Goal: Information Seeking & Learning: Understand process/instructions

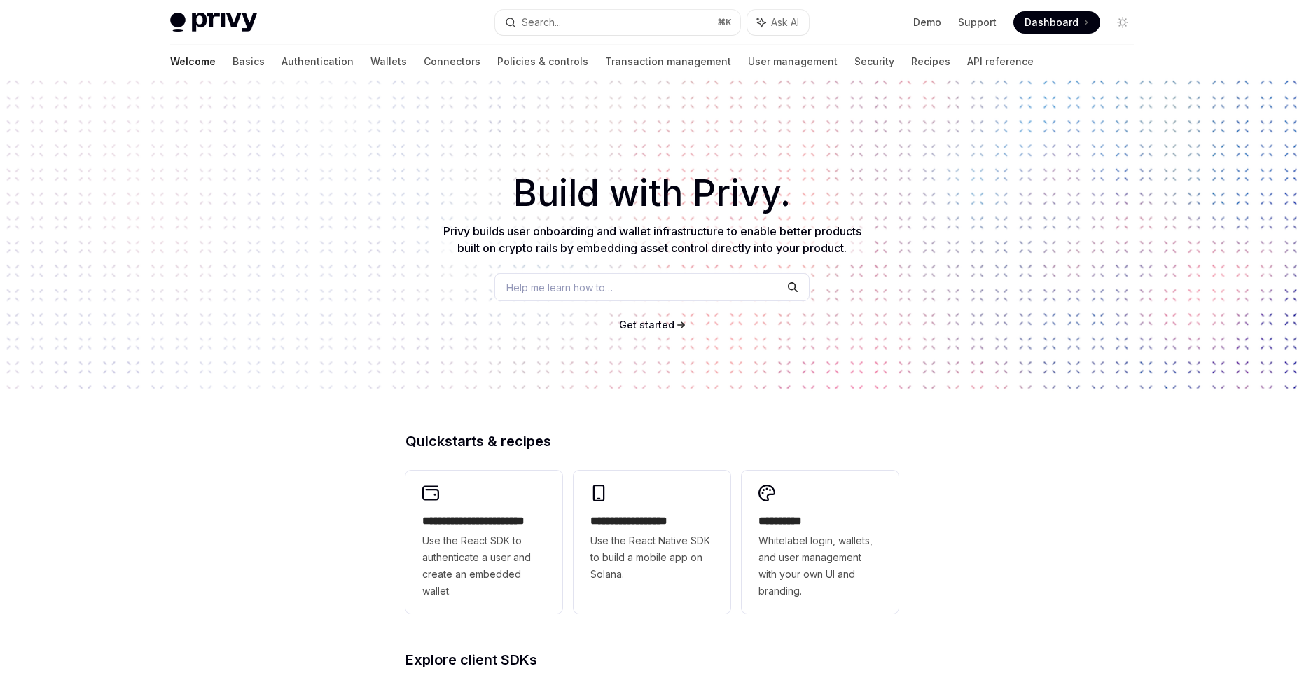
click at [669, 319] on span "Get started" at bounding box center [646, 325] width 55 height 12
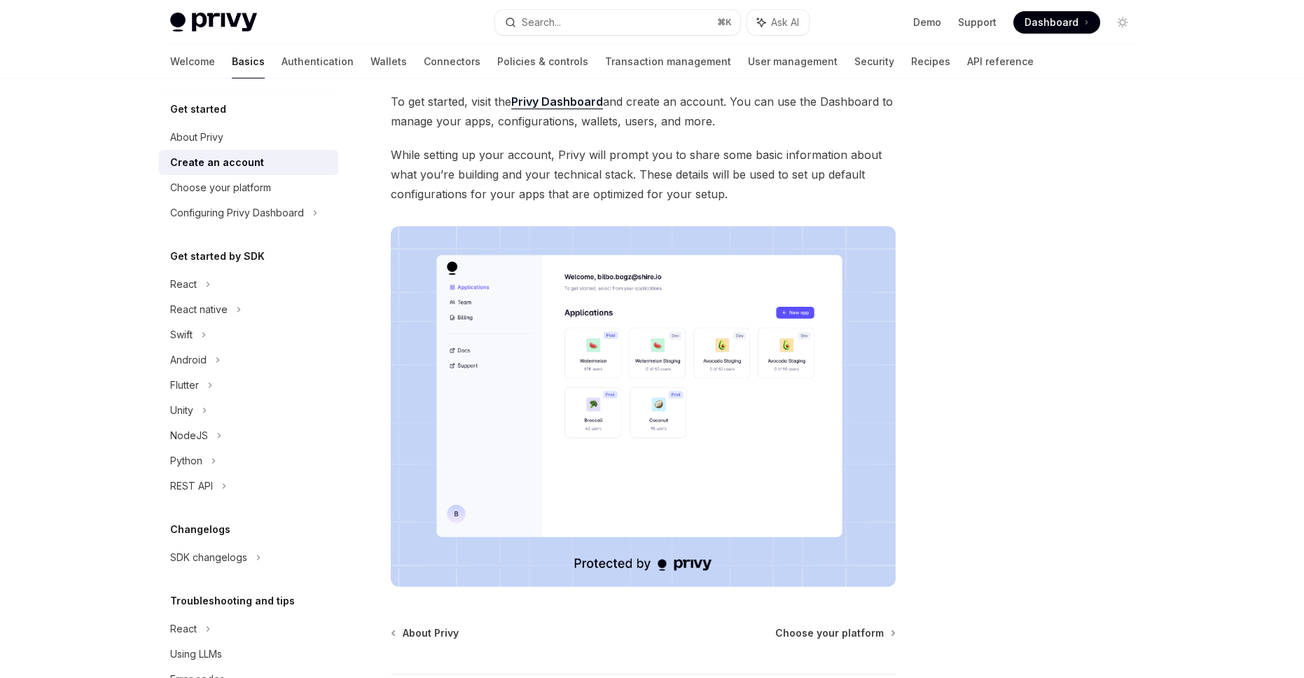
scroll to position [202, 0]
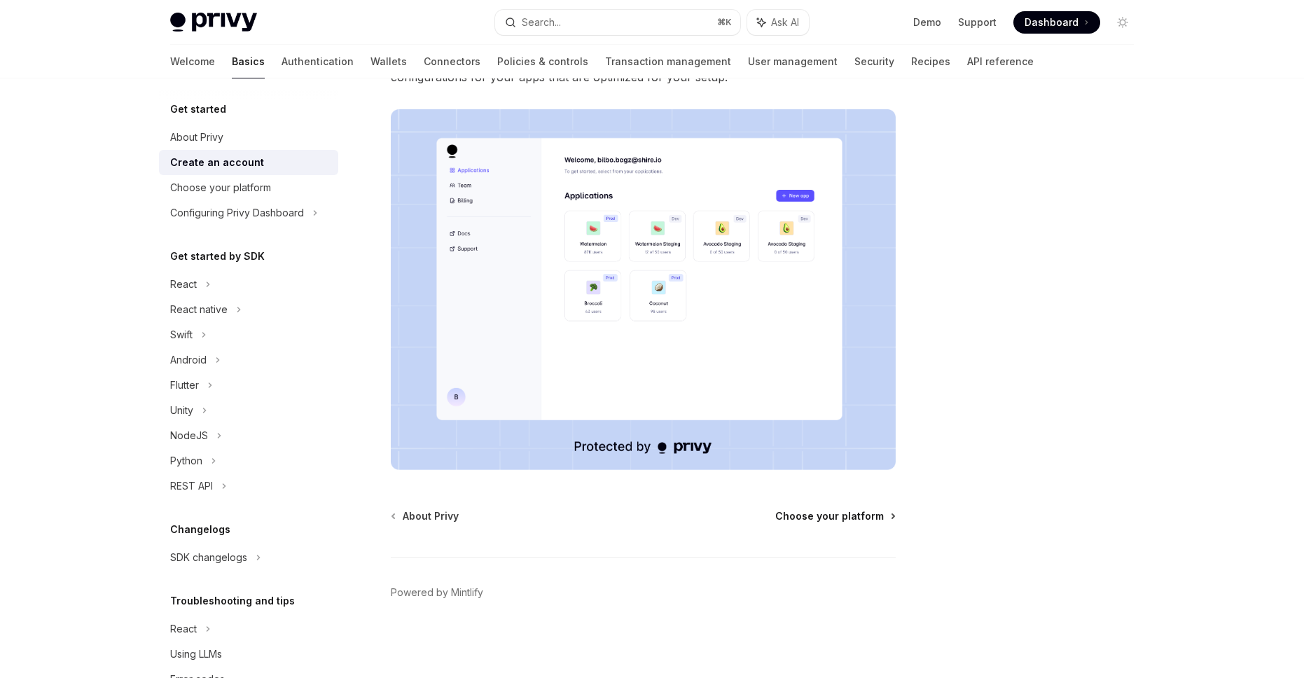
click at [805, 511] on span "Choose your platform" at bounding box center [829, 516] width 109 height 14
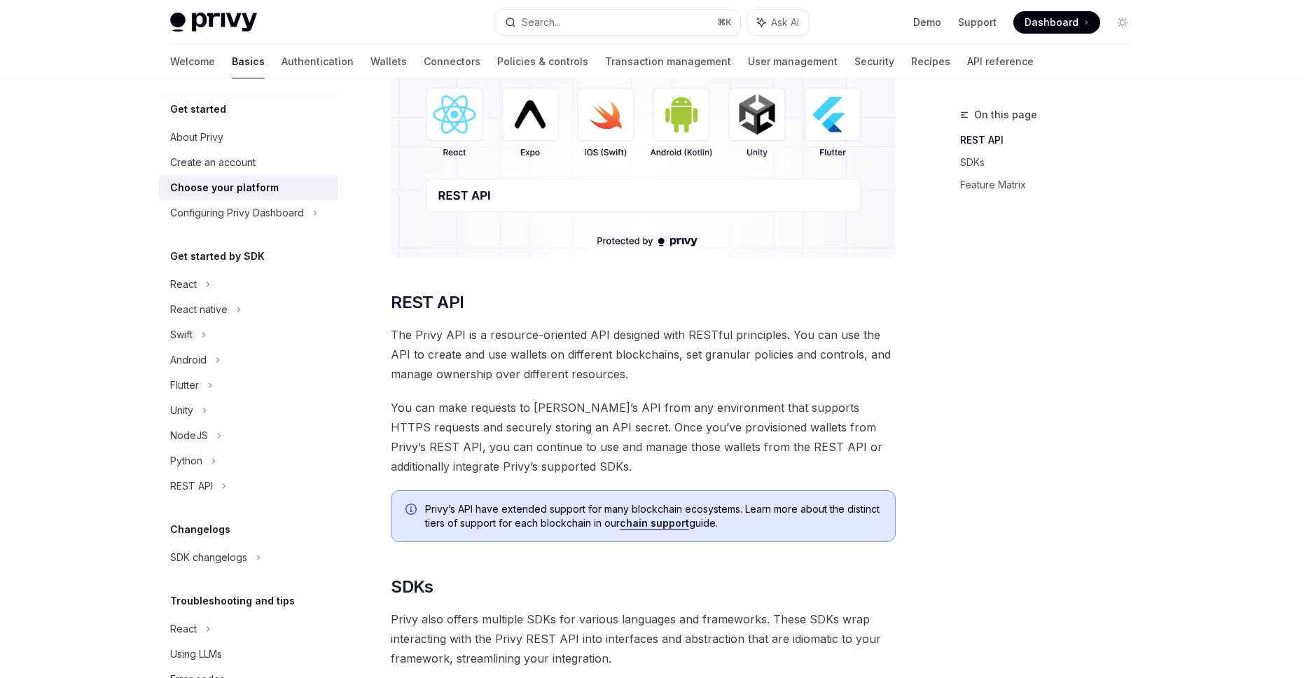
scroll to position [134, 0]
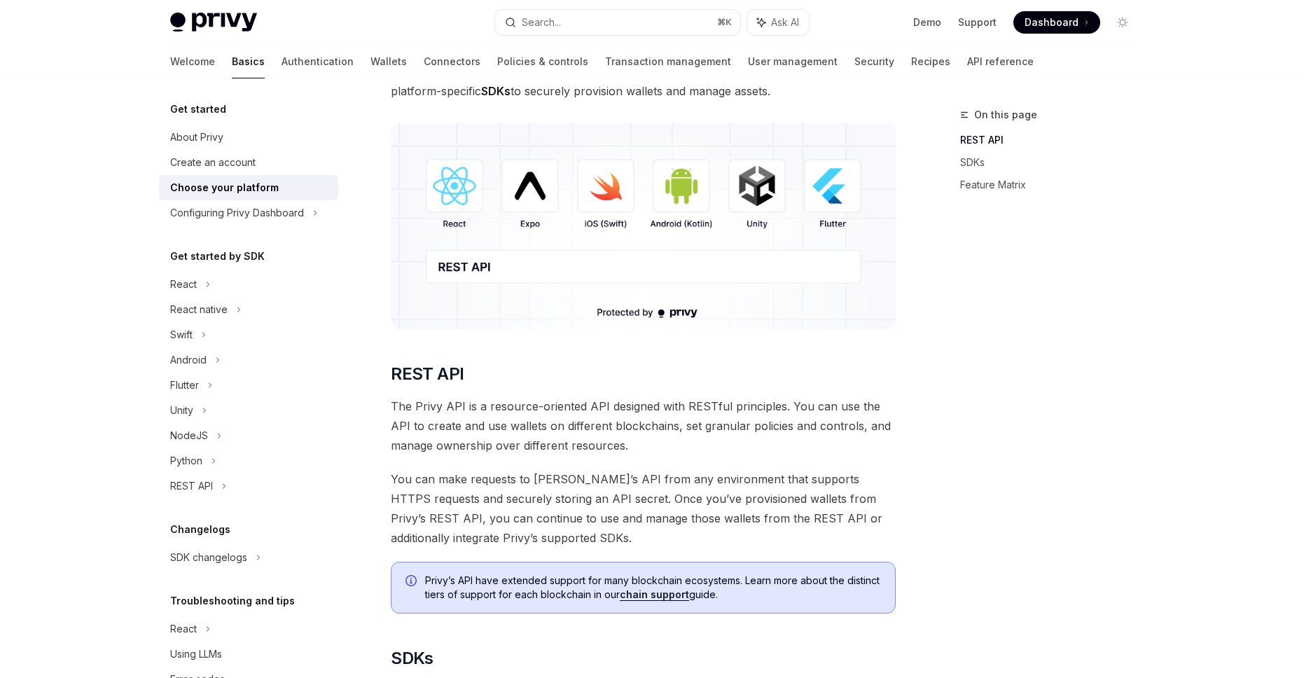
click at [468, 199] on img at bounding box center [643, 226] width 505 height 206
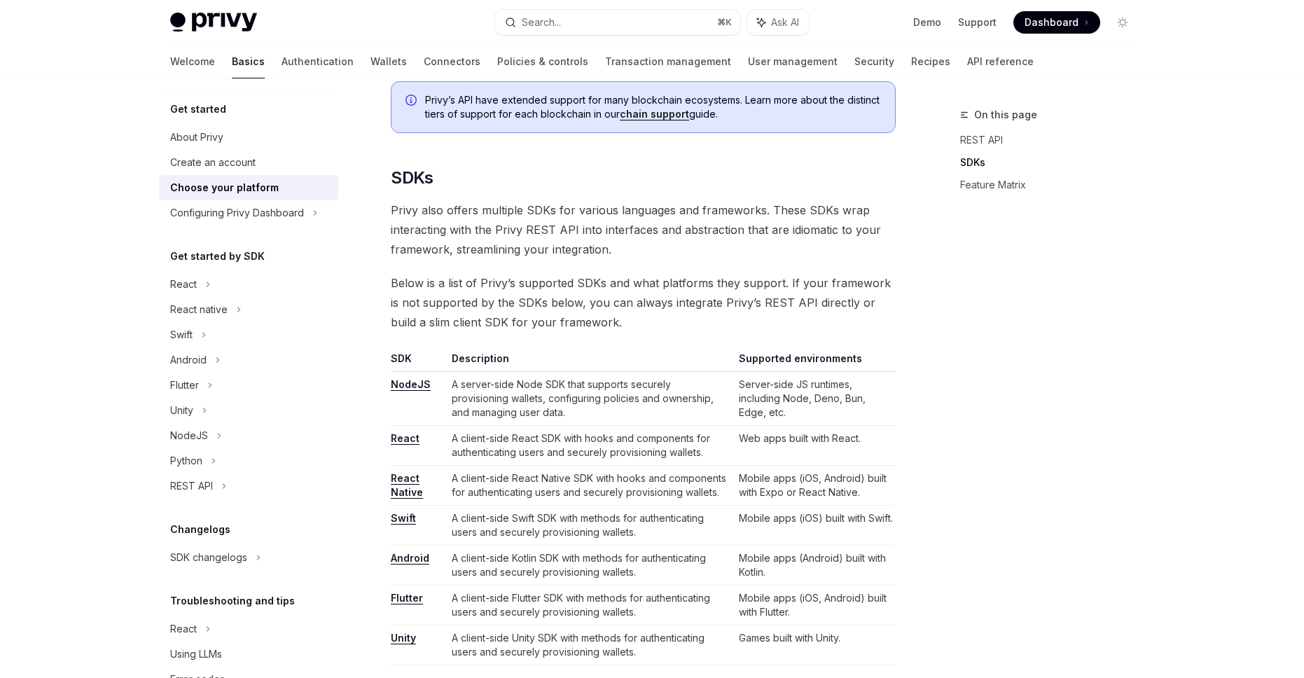
scroll to position [658, 0]
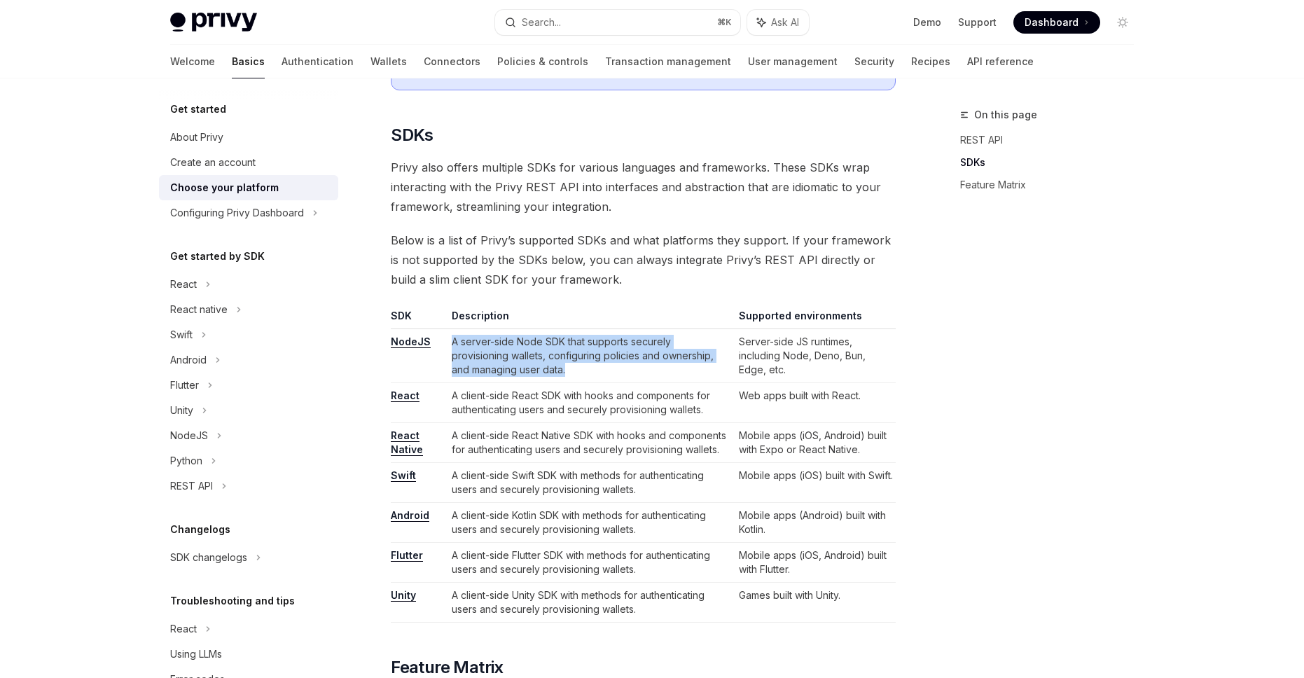
drag, startPoint x: 447, startPoint y: 345, endPoint x: 522, endPoint y: 375, distance: 80.5
click at [522, 375] on td "A server-side Node SDK that supports securely provisioning wallets, configuring…" at bounding box center [589, 356] width 287 height 54
click at [468, 397] on td "A client-side React SDK with hooks and components for authenticating users and …" at bounding box center [589, 403] width 287 height 40
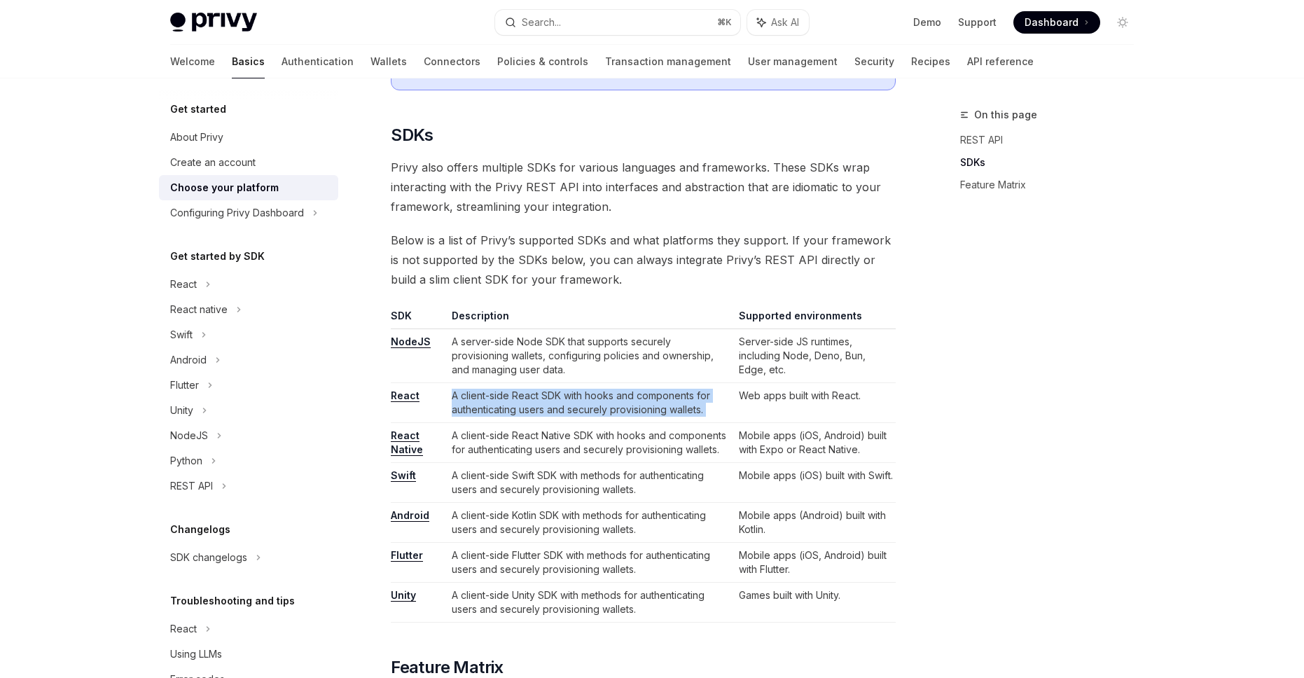
click at [468, 397] on td "A client-side React SDK with hooks and components for authenticating users and …" at bounding box center [589, 403] width 287 height 40
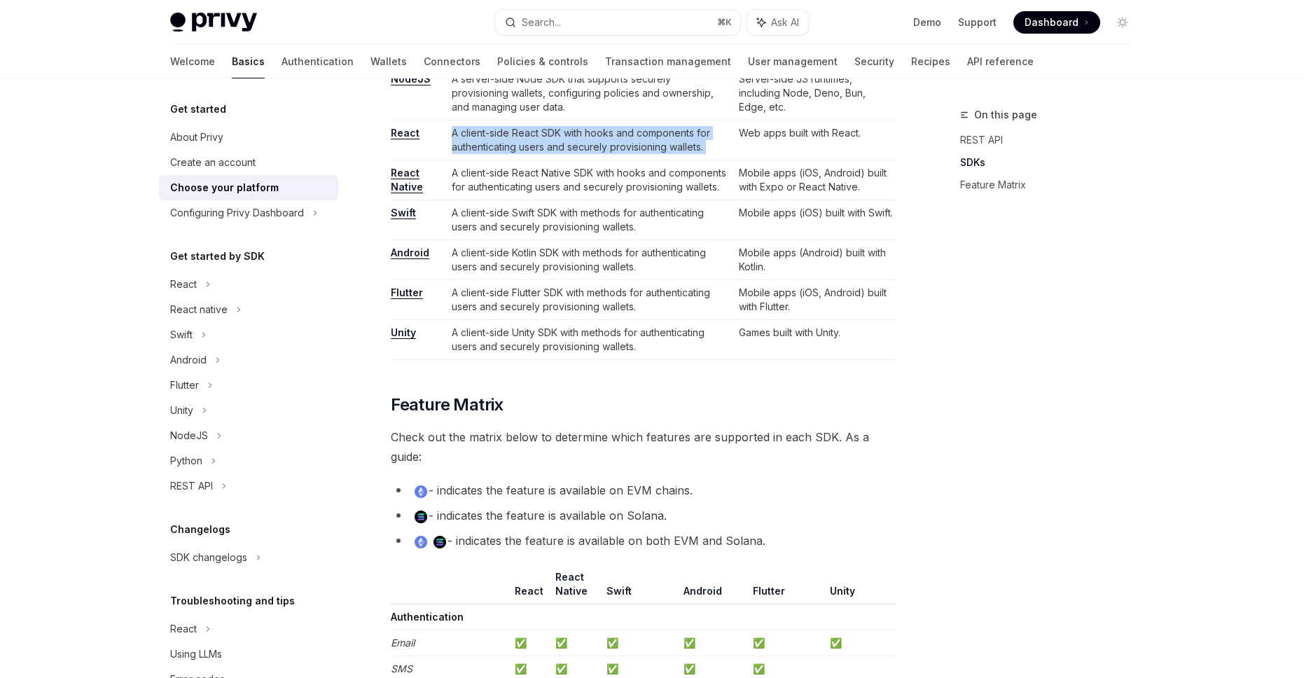
scroll to position [966, 0]
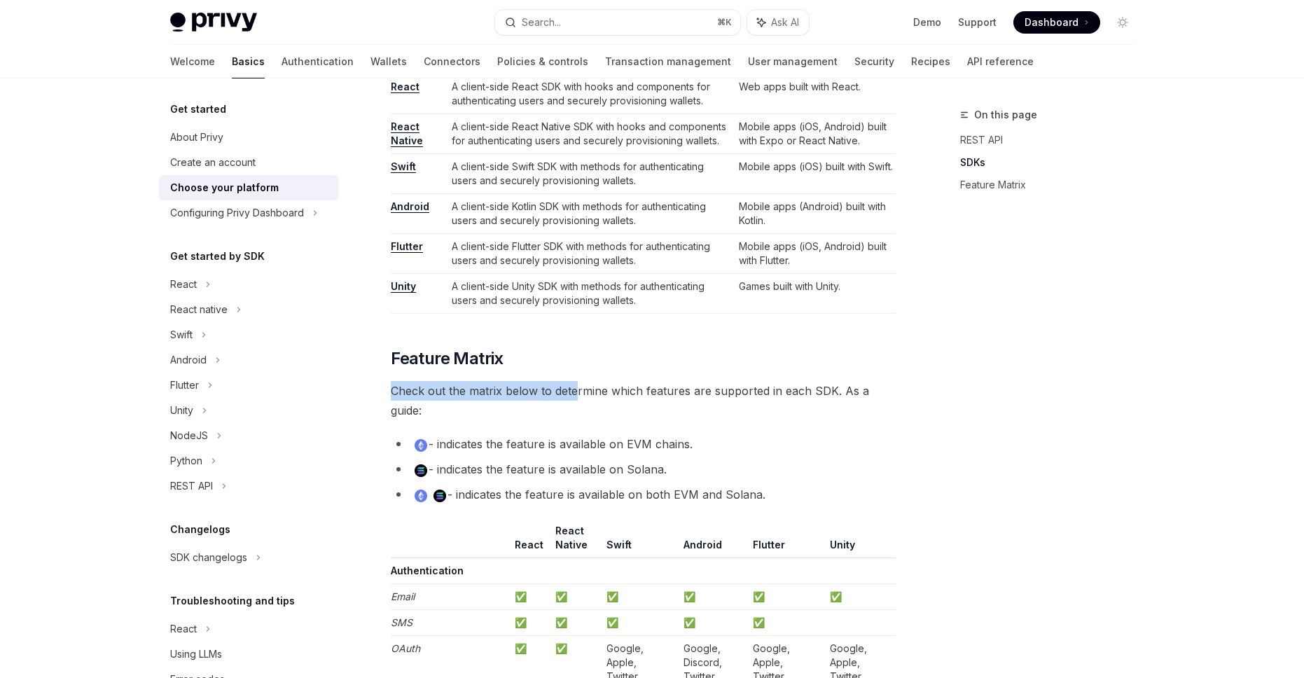
drag, startPoint x: 446, startPoint y: 394, endPoint x: 614, endPoint y: 396, distance: 168.1
click at [604, 398] on span "Check out the matrix below to determine which features are supported in each SD…" at bounding box center [643, 400] width 505 height 39
click at [624, 395] on span "Check out the matrix below to determine which features are supported in each SD…" at bounding box center [643, 400] width 505 height 39
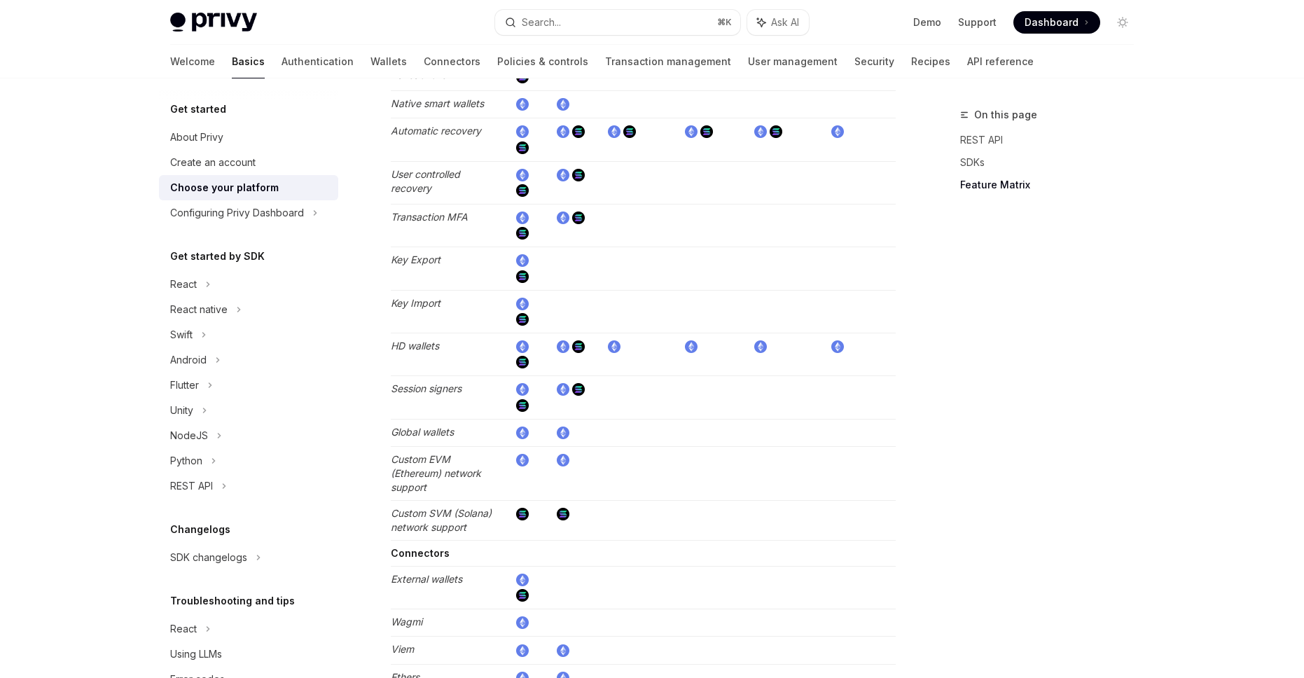
scroll to position [2531, 0]
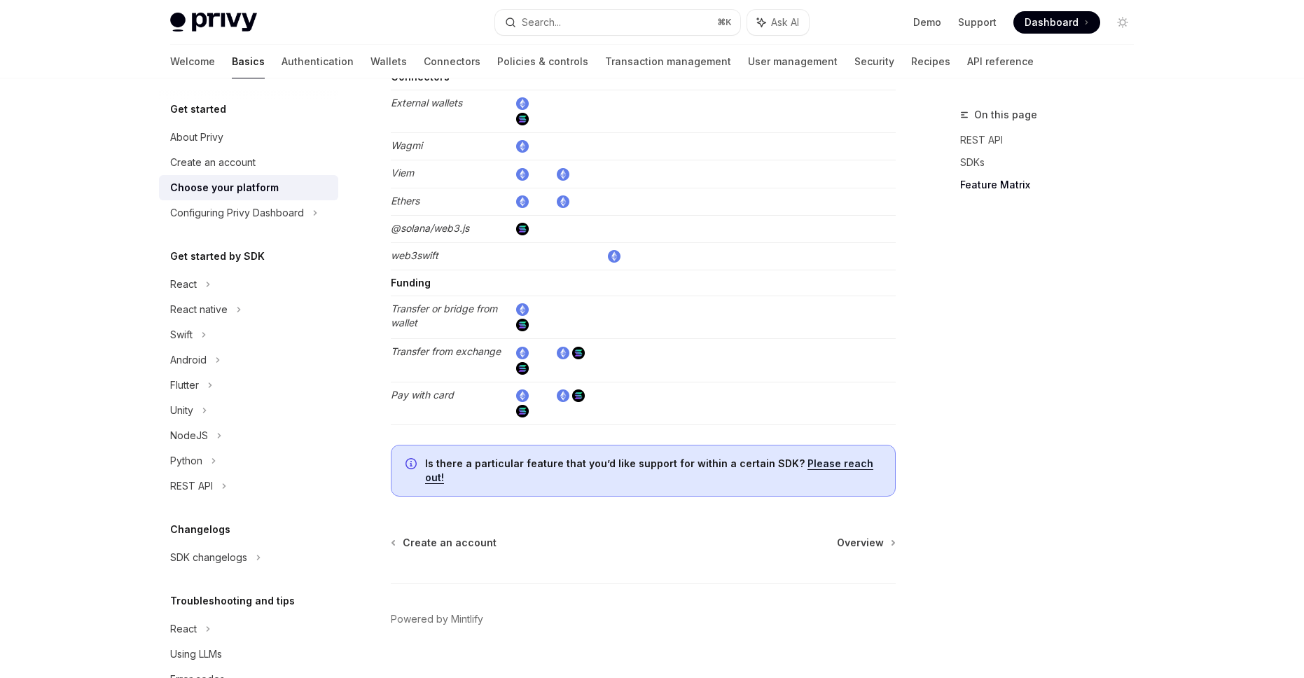
click at [874, 536] on div "Create an account Overview Powered by Mintlify" at bounding box center [643, 620] width 505 height 169
click at [868, 536] on span "Overview" at bounding box center [860, 543] width 47 height 14
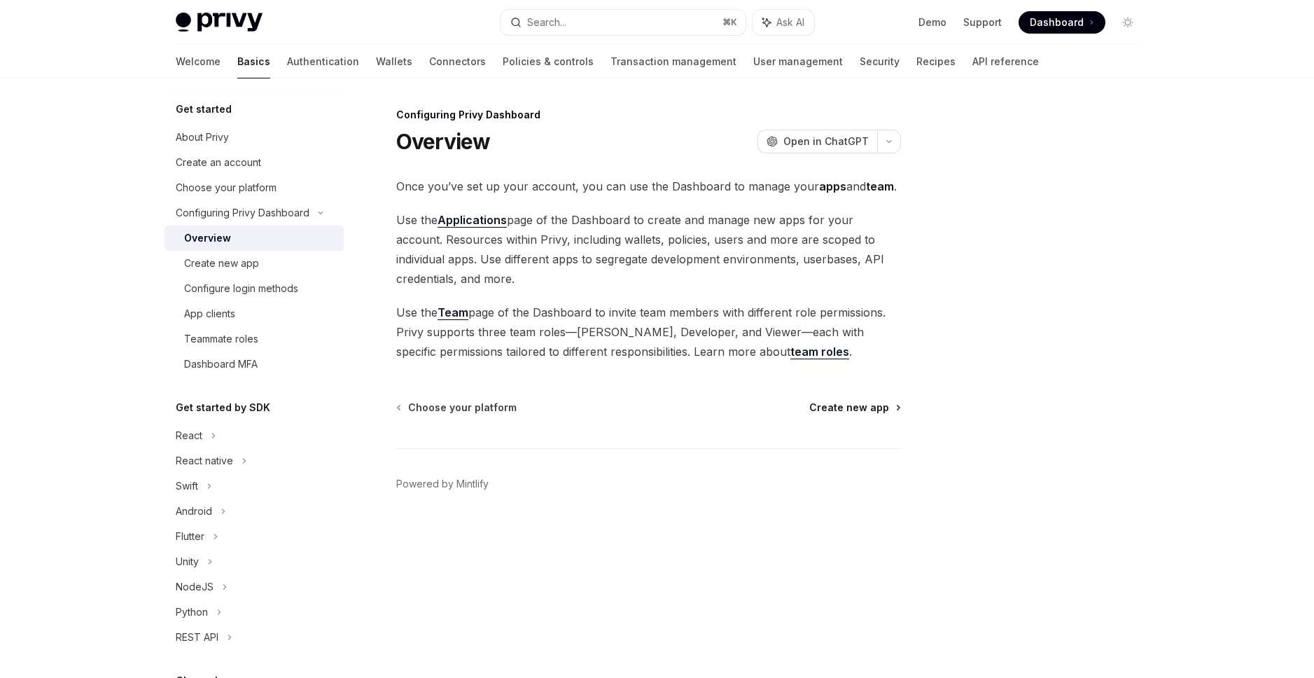
click at [841, 403] on span "Create new app" at bounding box center [849, 408] width 80 height 14
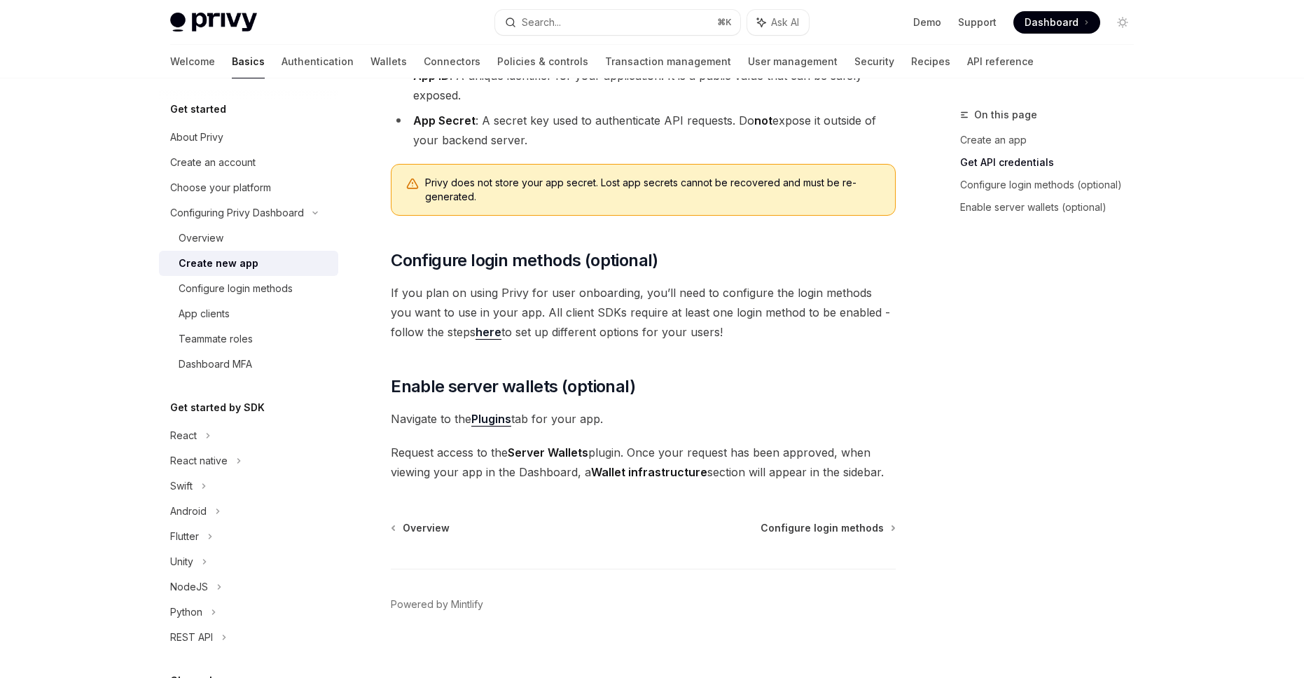
scroll to position [449, 0]
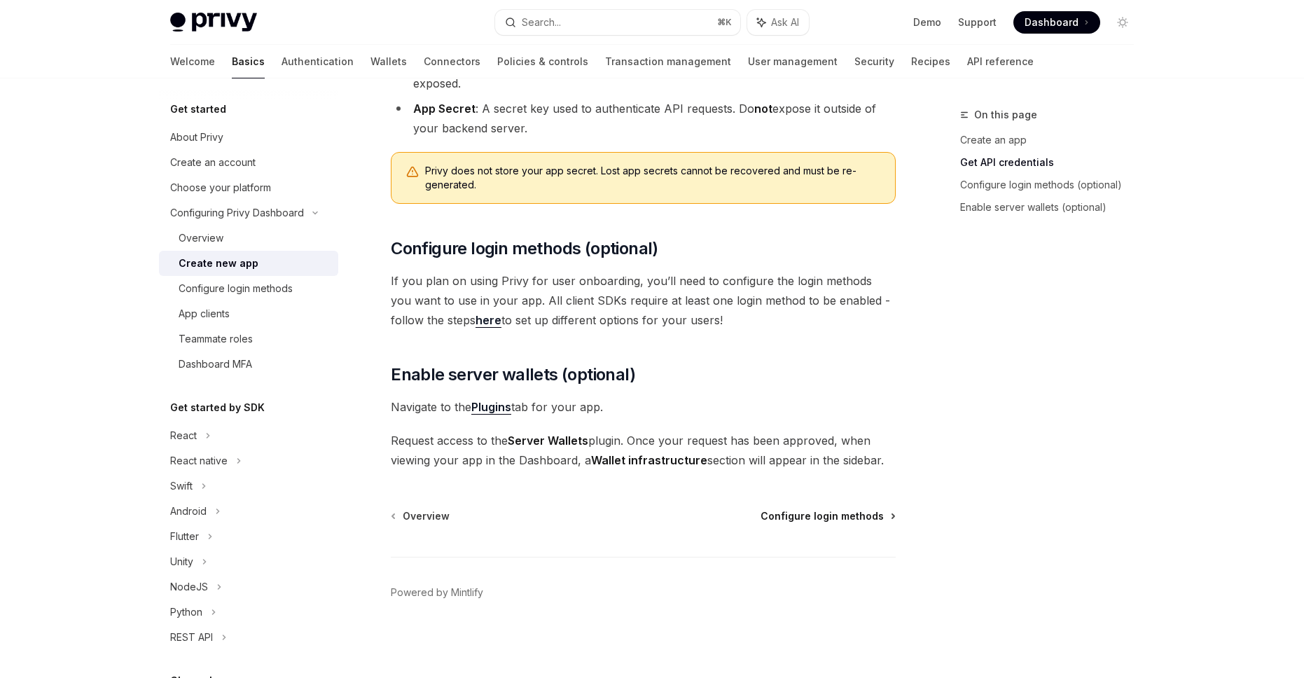
click at [856, 521] on span "Configure login methods" at bounding box center [821, 516] width 123 height 14
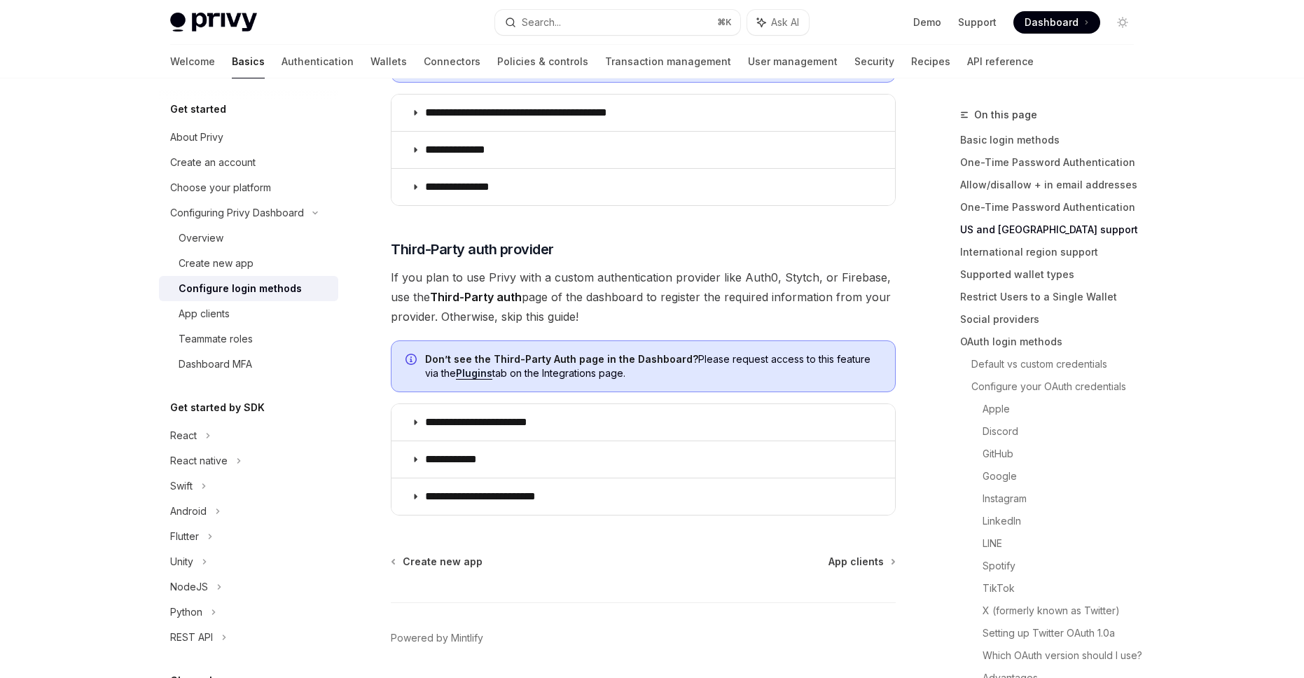
scroll to position [621, 0]
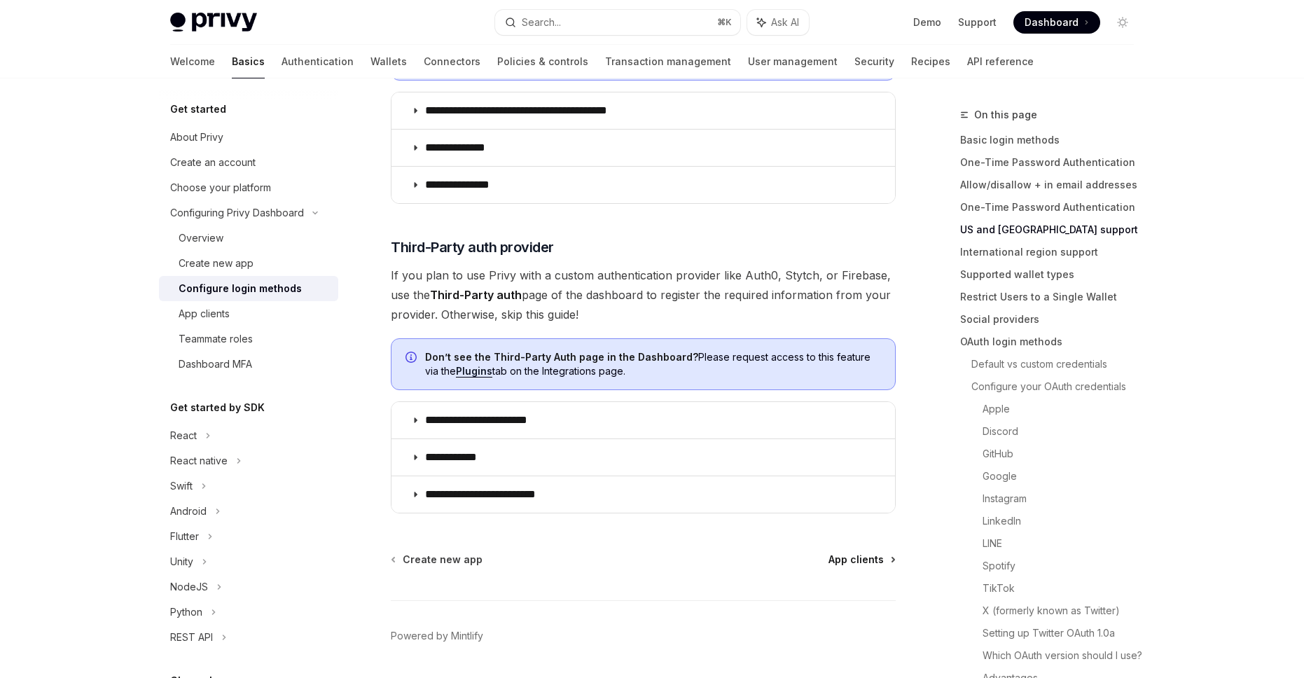
click at [847, 552] on span "App clients" at bounding box center [855, 559] width 55 height 14
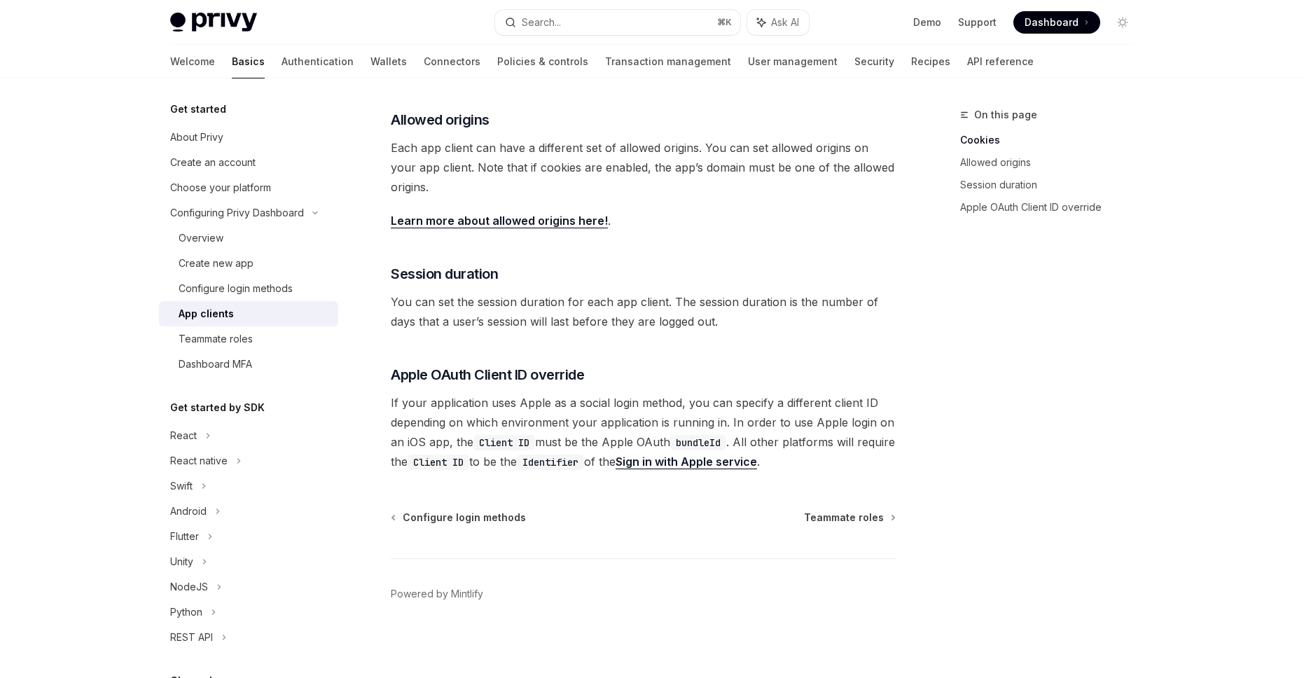
scroll to position [442, 0]
click at [801, 508] on div "Configuring Privy Dashboard App clients OpenAI Open in ChatGPT OpenAI Open in C…" at bounding box center [511, 171] width 773 height 1013
click at [809, 513] on span "Teammate roles" at bounding box center [844, 516] width 80 height 14
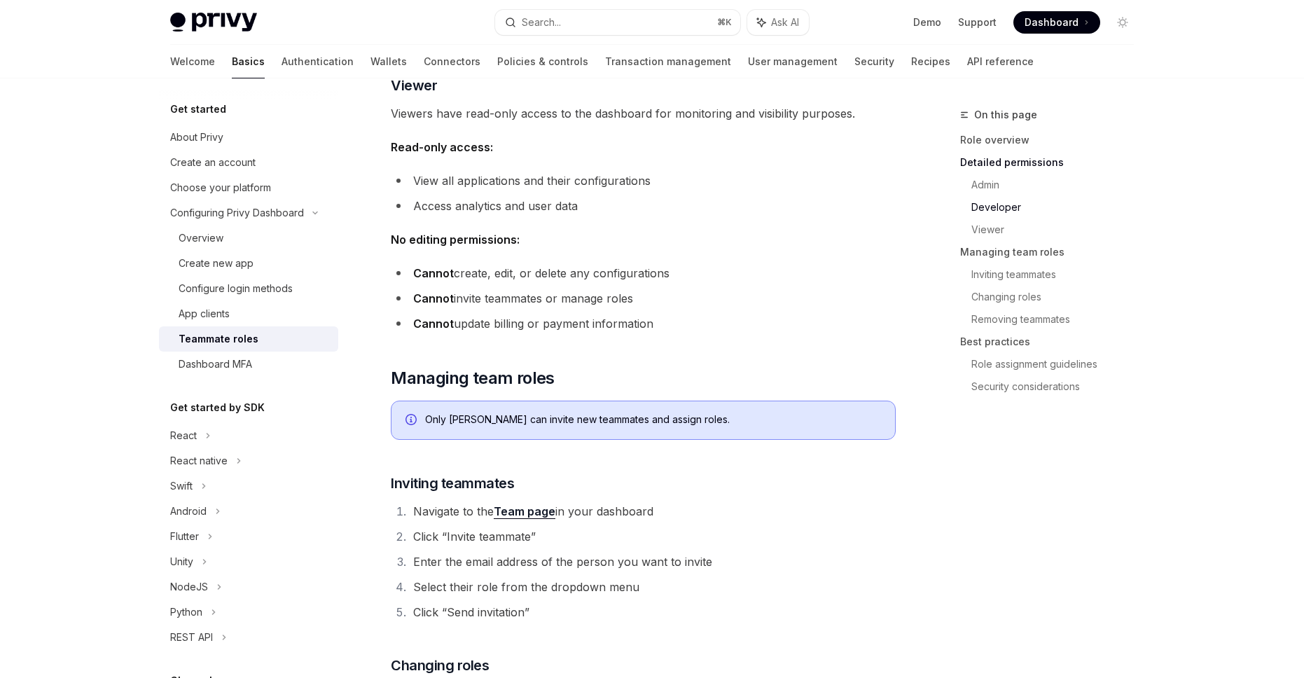
scroll to position [1375, 0]
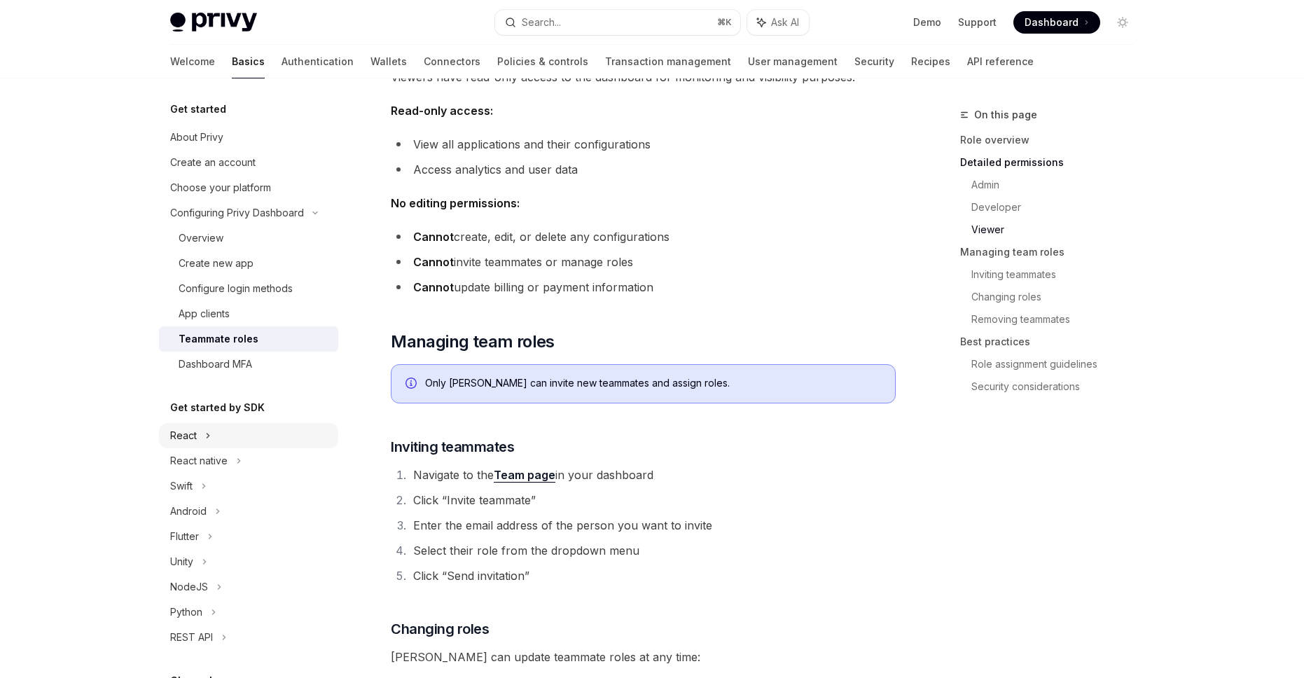
click at [196, 445] on div "React" at bounding box center [248, 435] width 179 height 25
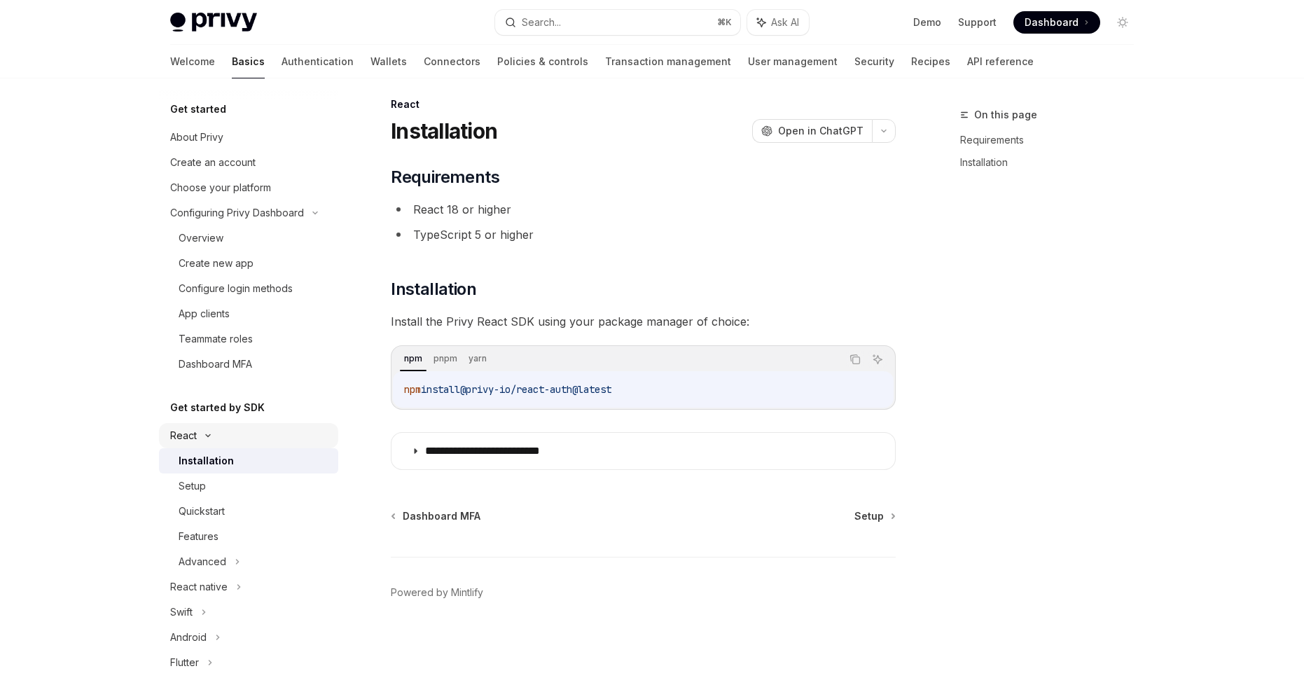
scroll to position [11, 0]
click at [646, 390] on code "npm install @privy-io/react-auth@latest" at bounding box center [643, 389] width 478 height 17
click at [874, 516] on span "Setup" at bounding box center [868, 516] width 29 height 14
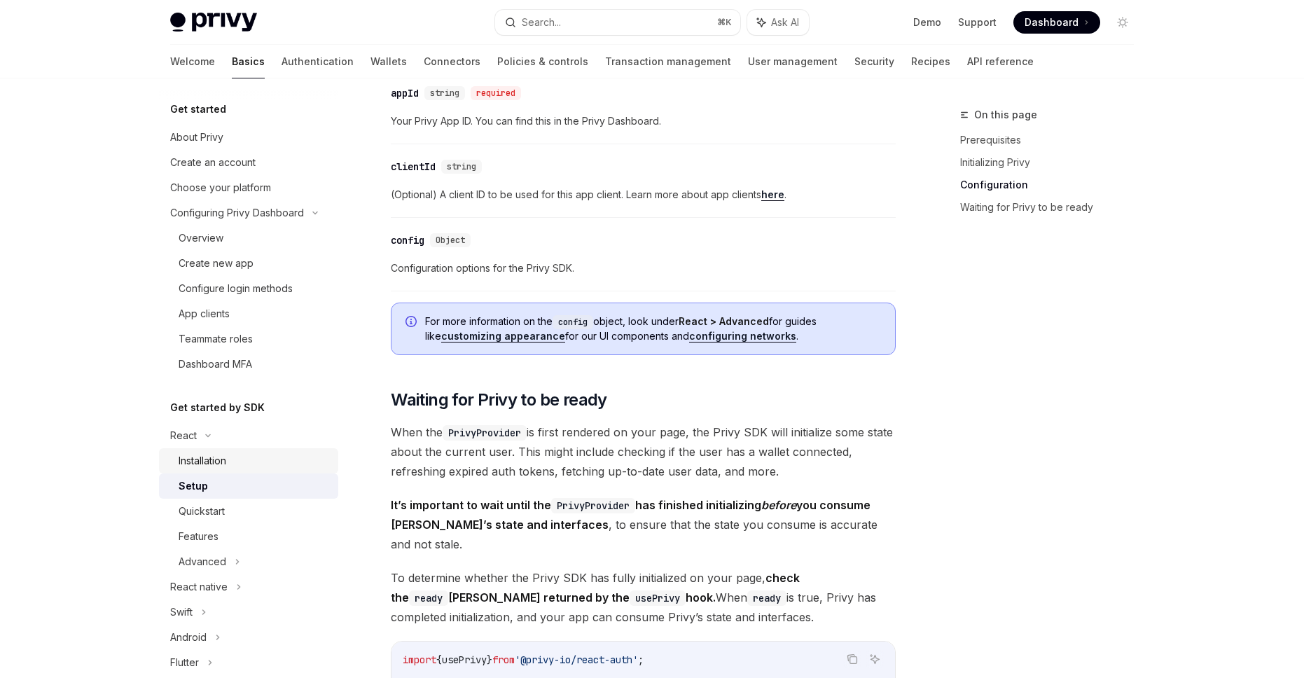
click at [219, 457] on div "Installation" at bounding box center [203, 460] width 48 height 17
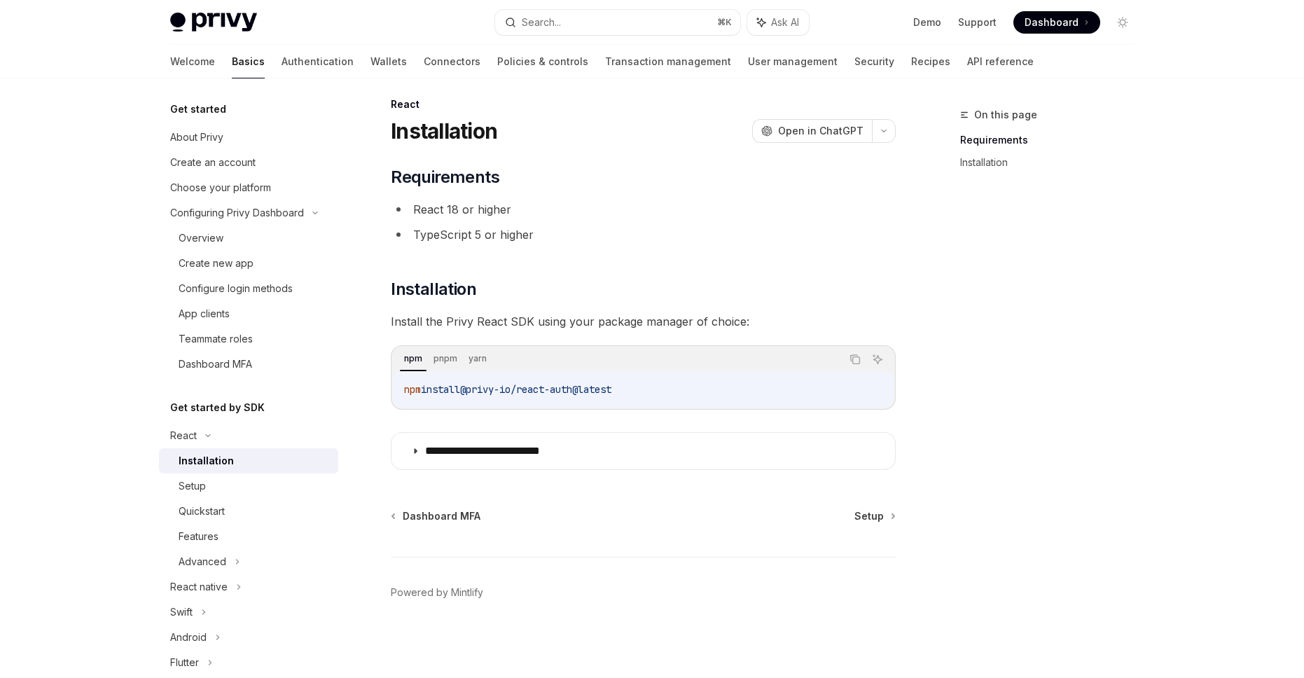
scroll to position [11, 0]
click at [484, 390] on span "@privy-io/react-auth@latest" at bounding box center [535, 389] width 151 height 13
copy div "npm install @privy-io/react-auth@latest"
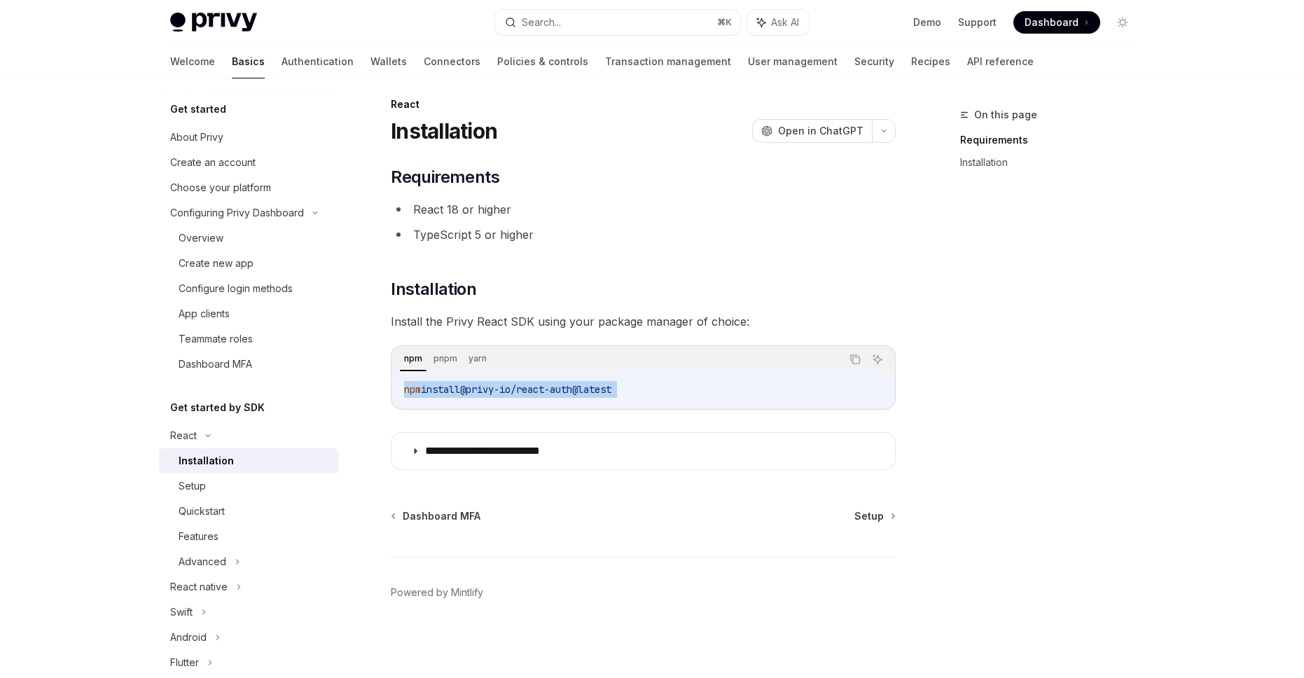
drag, startPoint x: 373, startPoint y: 152, endPoint x: 718, endPoint y: 401, distance: 424.8
click at [718, 401] on div "**********" at bounding box center [511, 387] width 773 height 582
copy div "Requirements React 18 or higher TypeScript 5 or higher ​ Installation Install t…"
click at [884, 513] on link "Setup" at bounding box center [874, 516] width 40 height 14
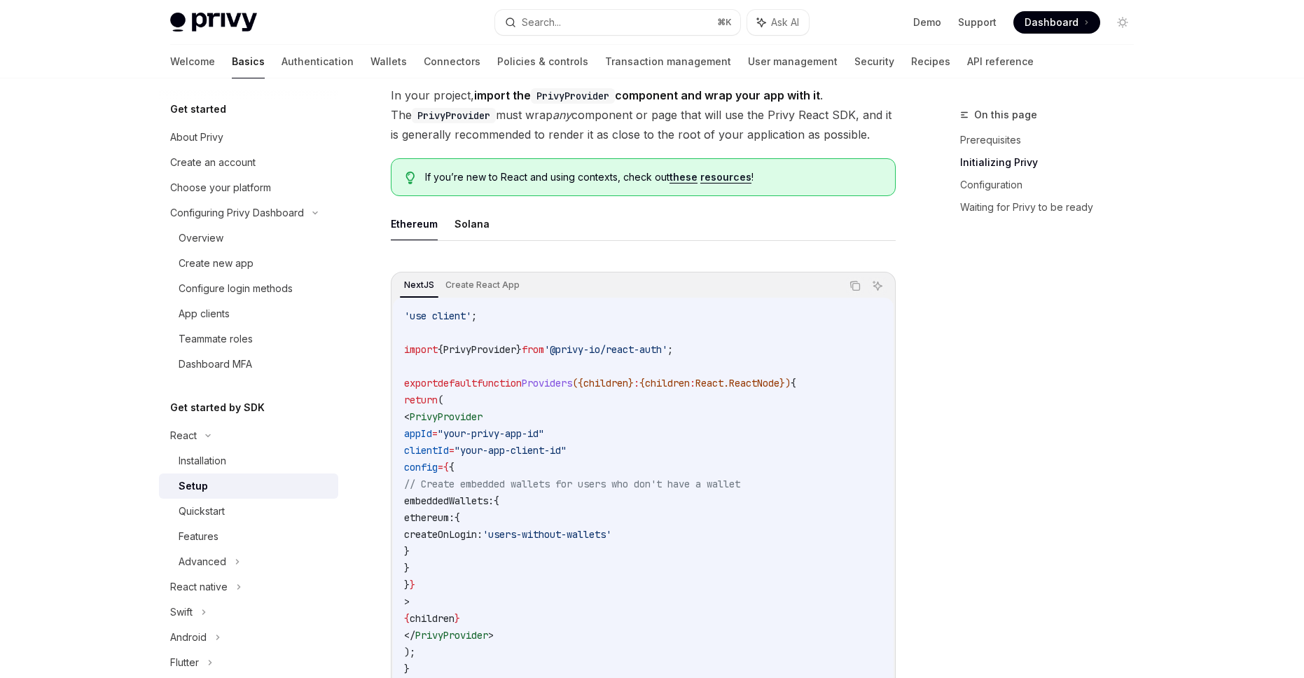
scroll to position [298, 0]
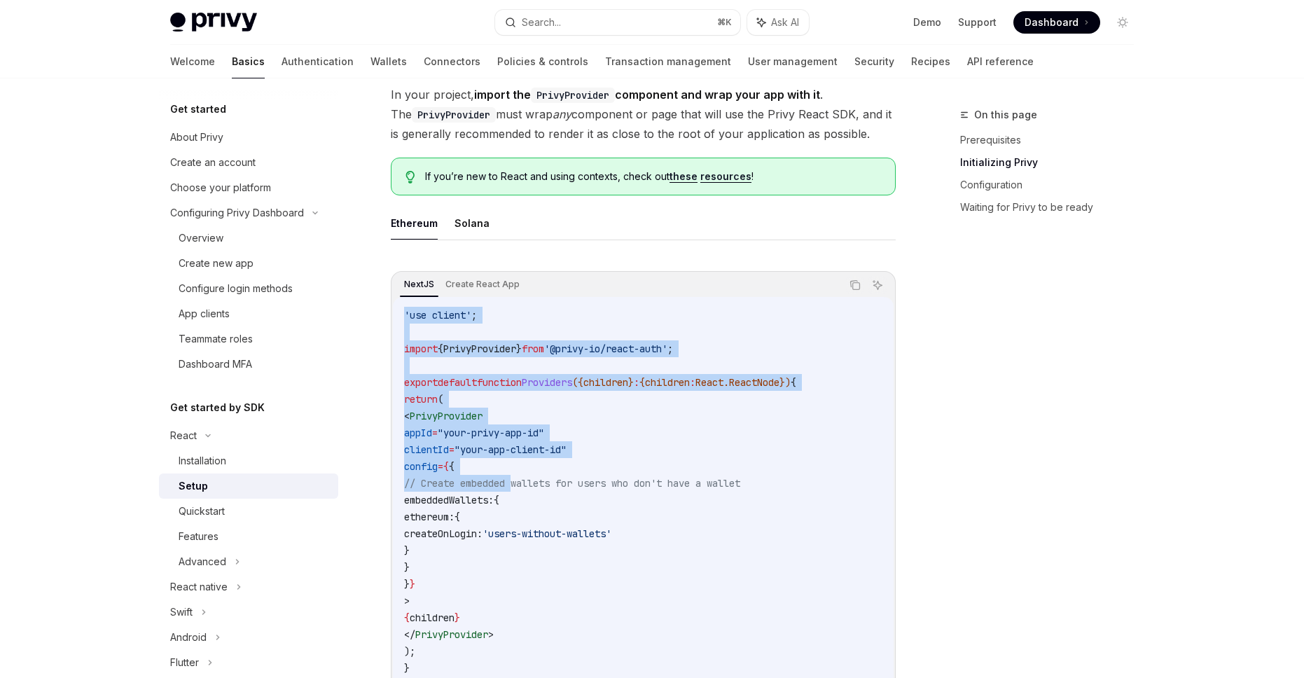
drag, startPoint x: 403, startPoint y: 313, endPoint x: 523, endPoint y: 471, distance: 197.9
click at [521, 492] on div "'use client' ; import { PrivyProvider } from '@privy-io/react-auth' ; export de…" at bounding box center [643, 491] width 501 height 389
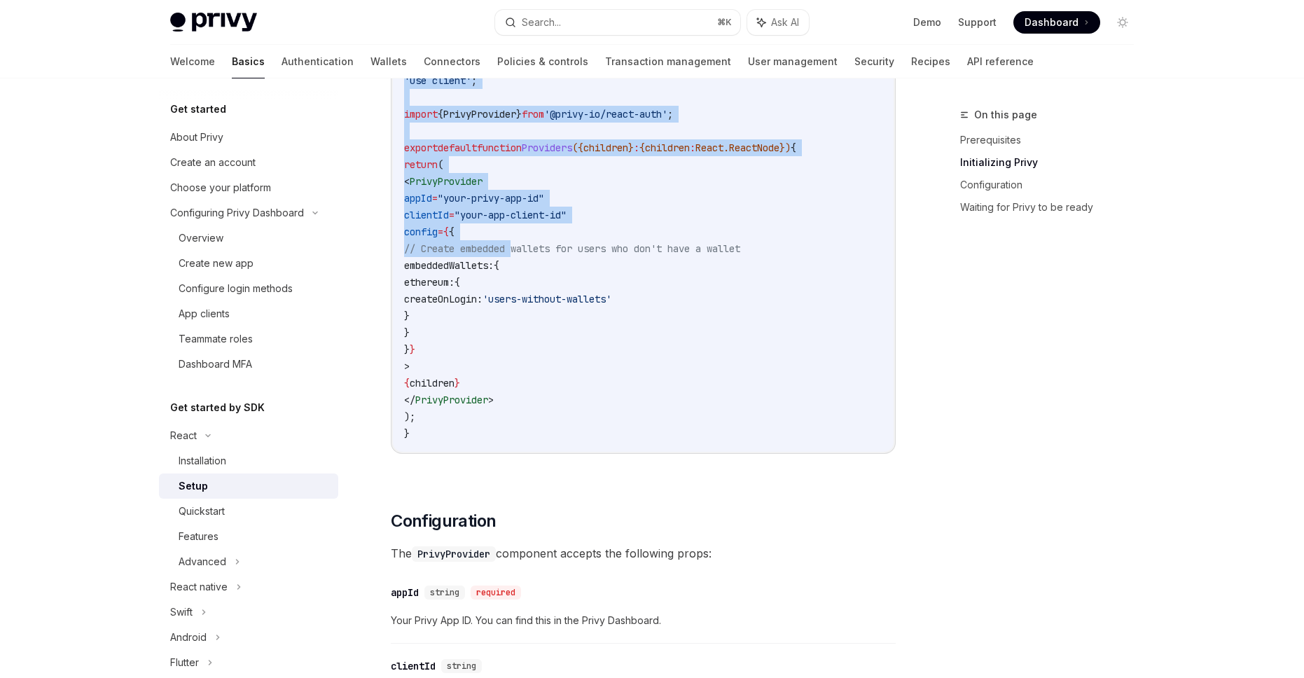
scroll to position [624, 0]
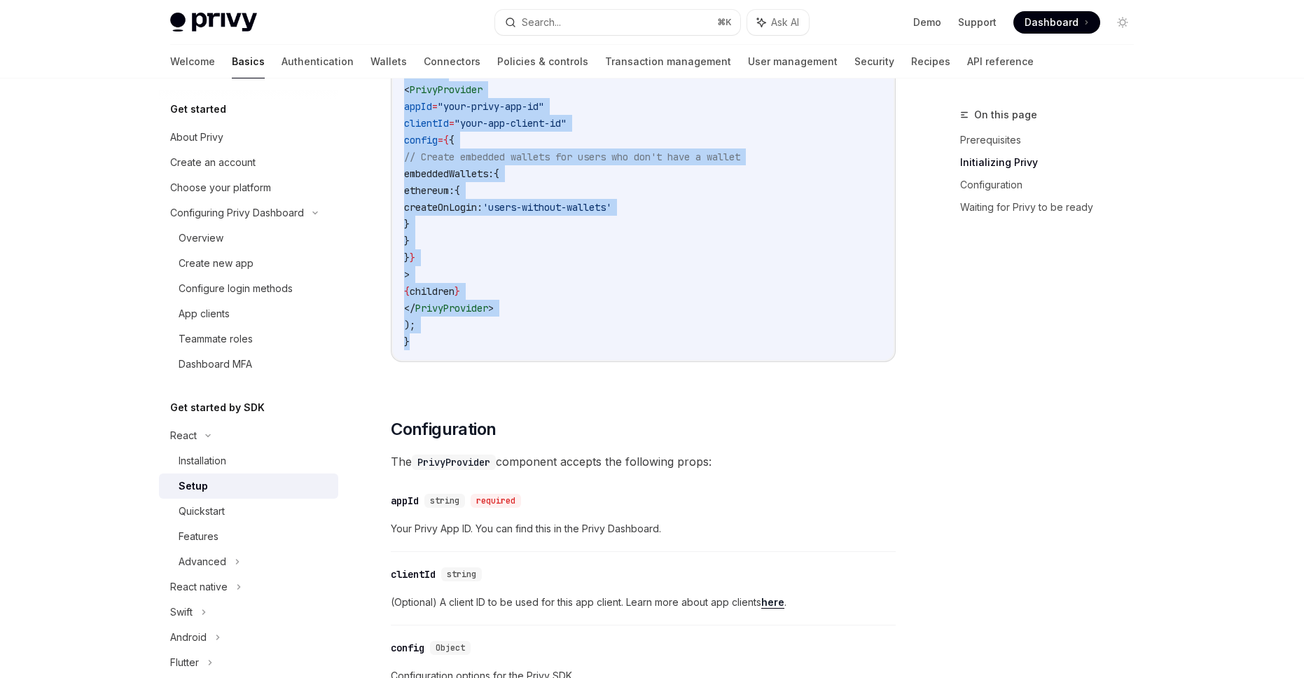
click at [515, 349] on code "'use client' ; import { PrivyProvider } from '@privy-io/react-auth' ; export de…" at bounding box center [643, 165] width 478 height 370
copy code "'use client' ; import { PrivyProvider } from '@privy-io/react-auth' ; export de…"
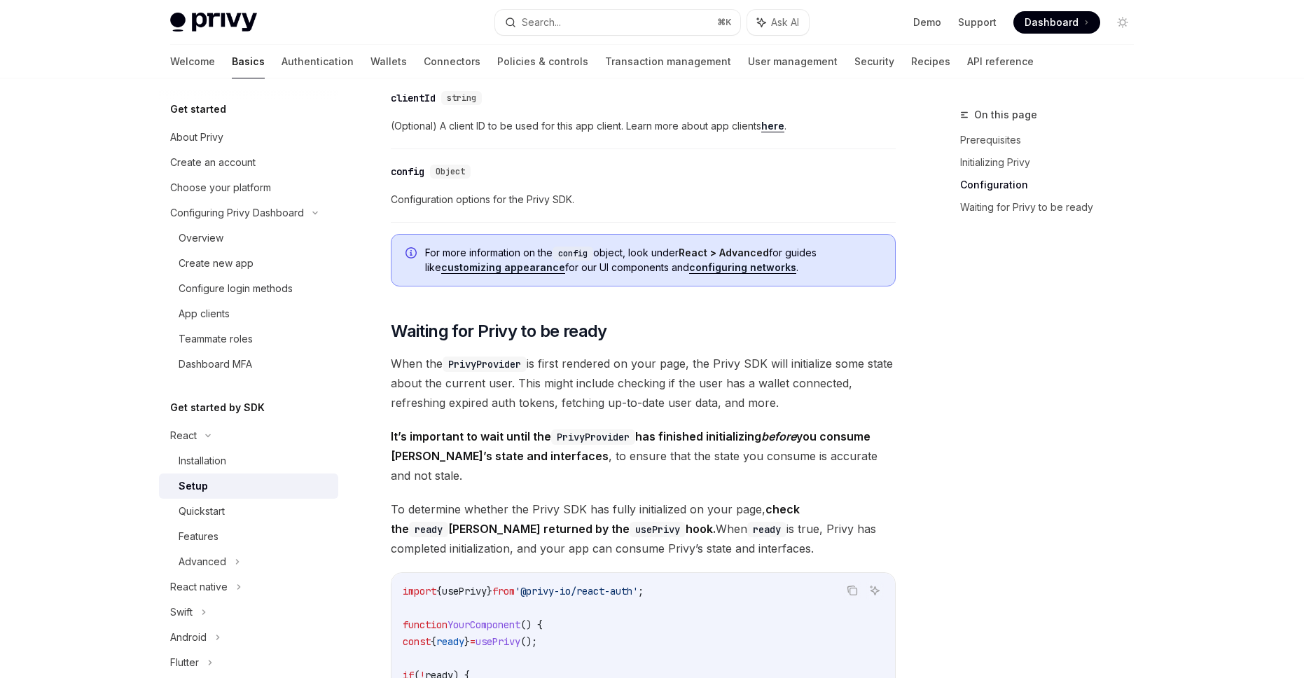
scroll to position [1239, 0]
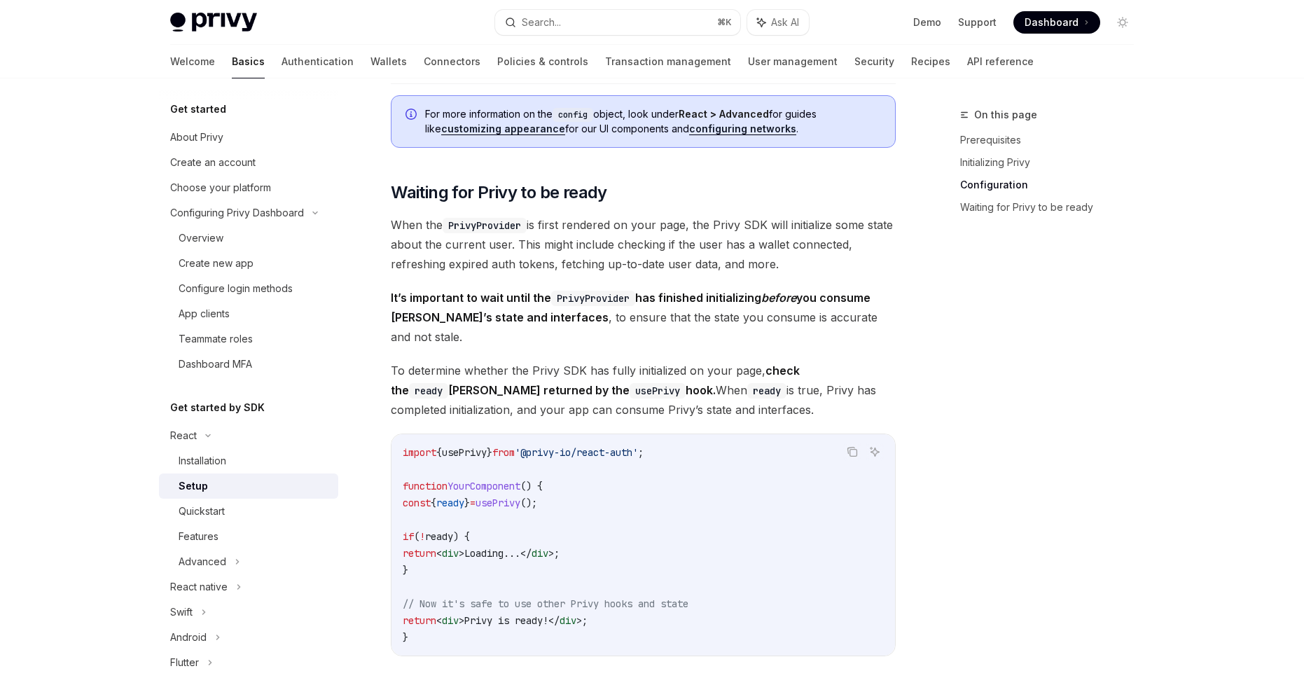
drag, startPoint x: 405, startPoint y: 166, endPoint x: 510, endPoint y: 440, distance: 293.6
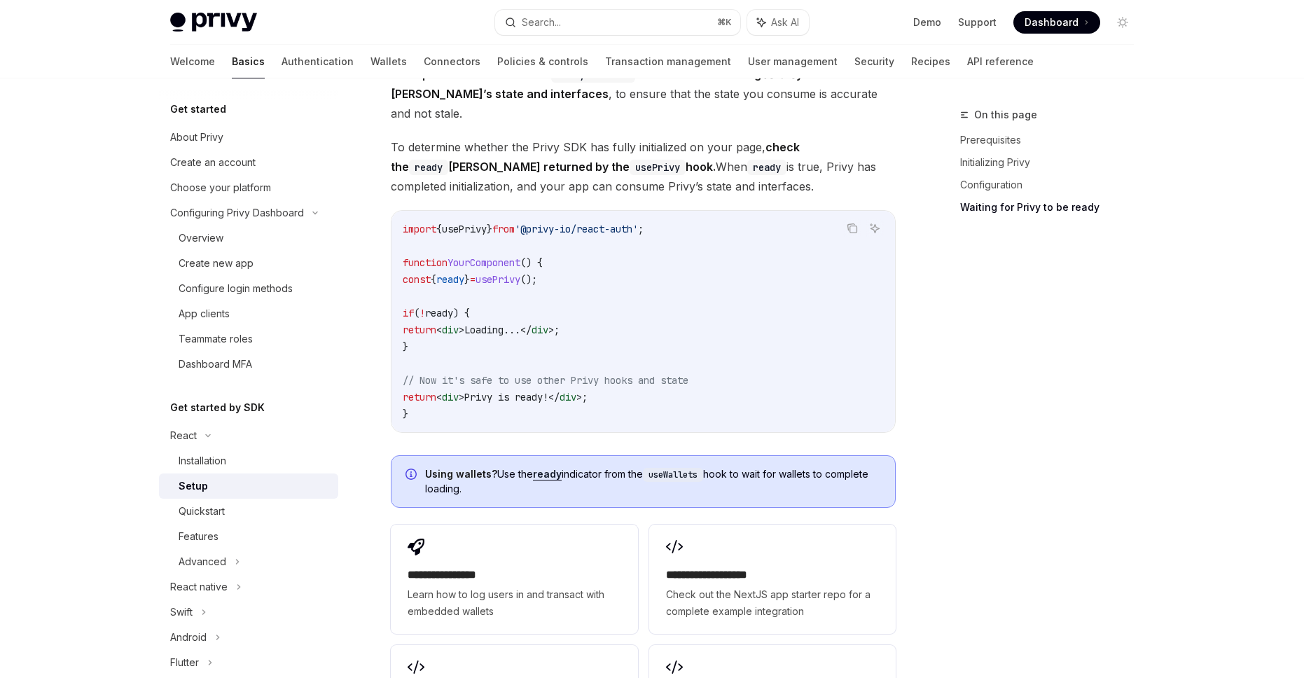
scroll to position [1520, 0]
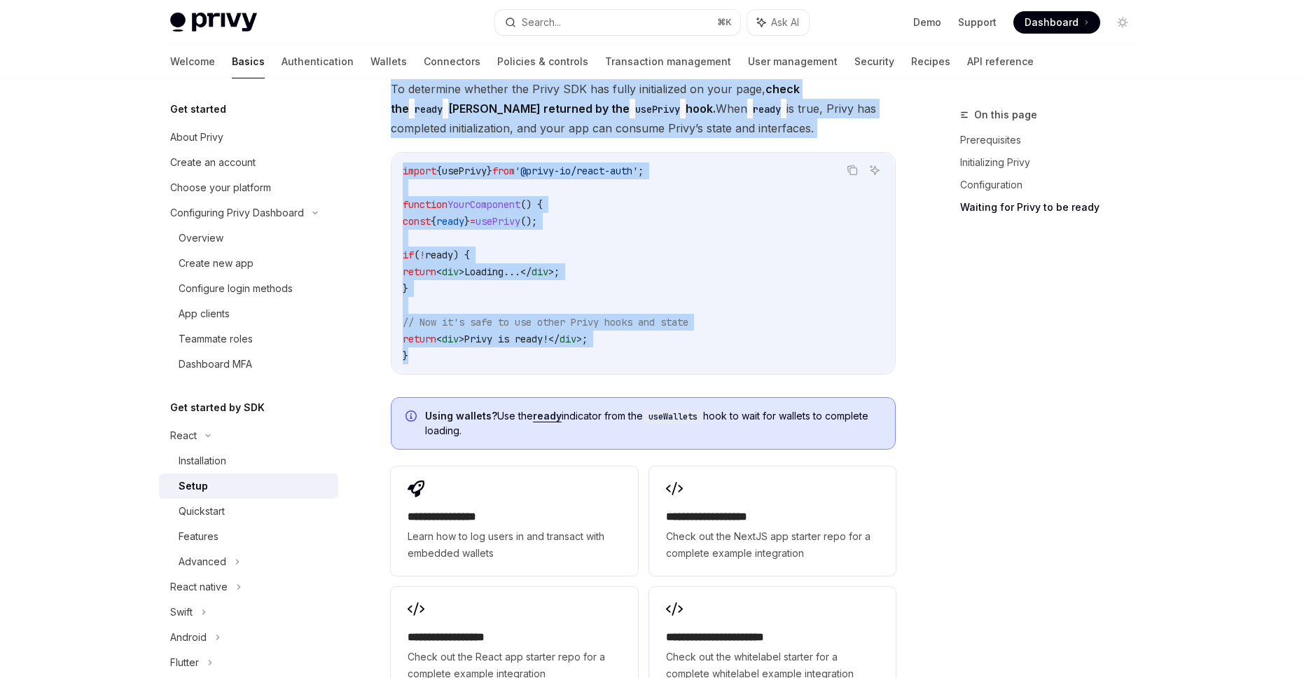
click at [513, 341] on code "import { usePrivy } from '@privy-io/react-auth' ; function YourComponent () { c…" at bounding box center [643, 263] width 481 height 202
copy div "Waiting for Privy to be ready When the PrivyProvider is first rendered on your …"
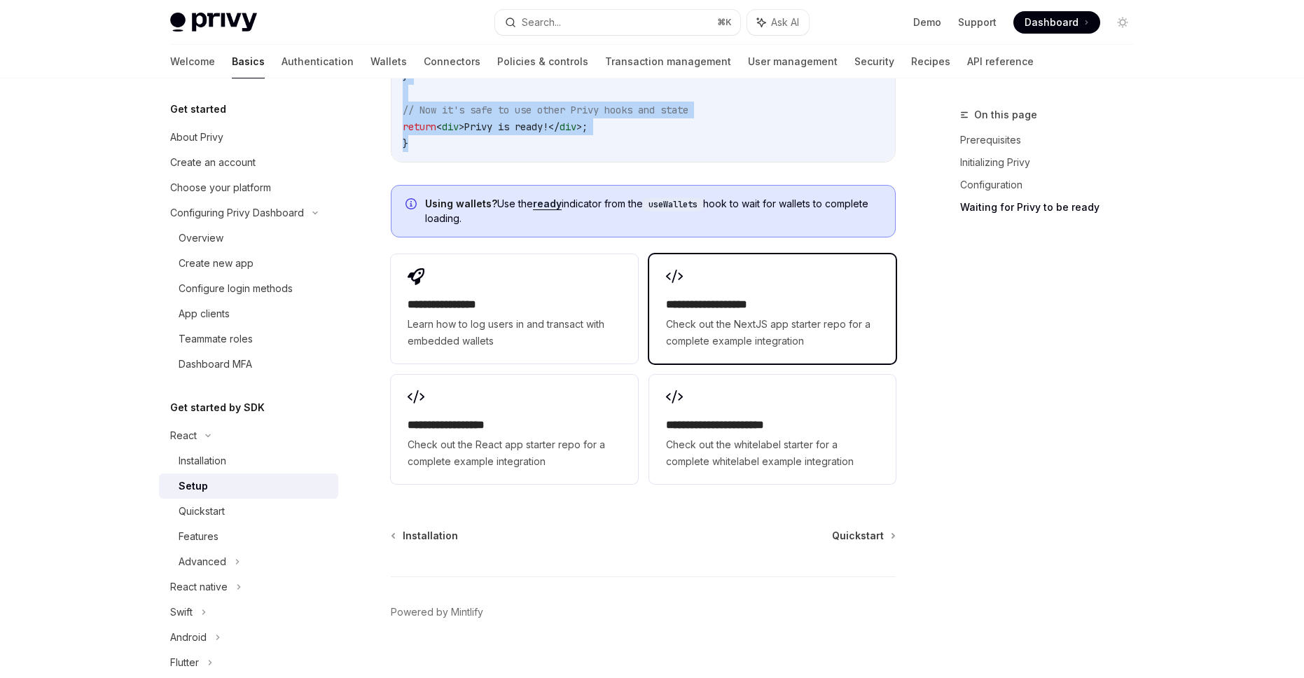
click at [805, 328] on span "Check out the NextJS app starter repo for a complete example integration" at bounding box center [772, 333] width 213 height 34
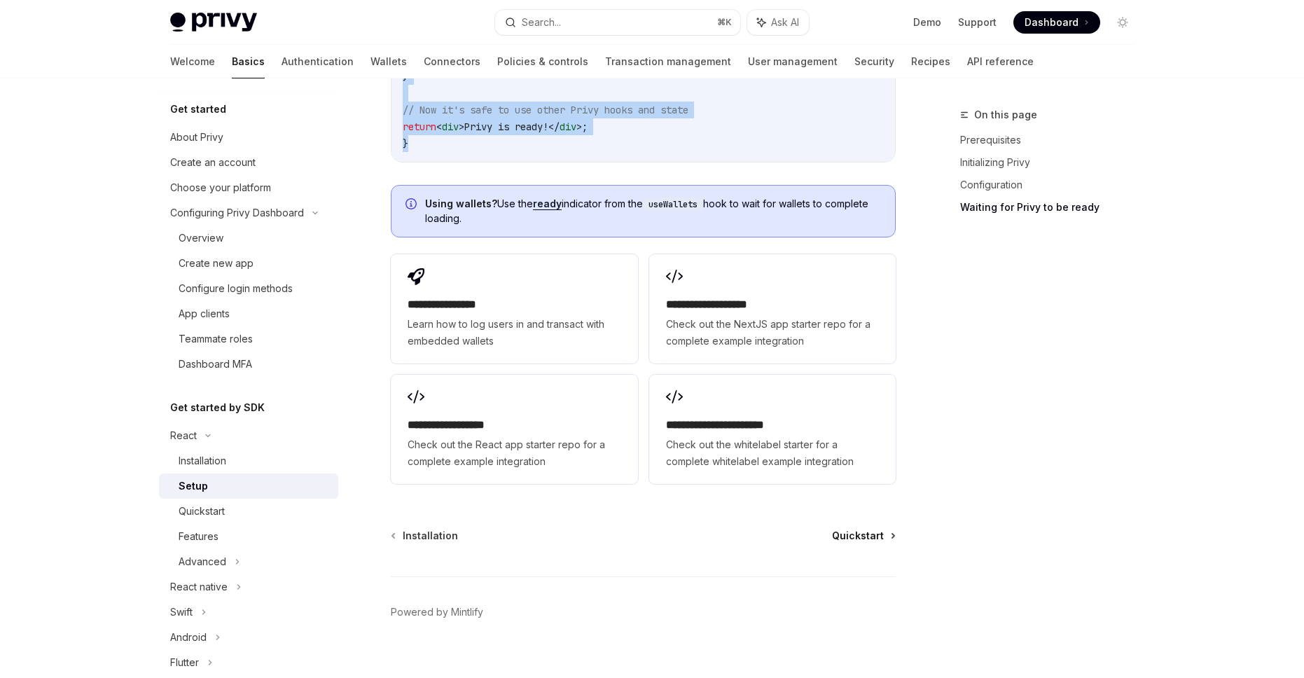
click at [848, 529] on span "Quickstart" at bounding box center [858, 536] width 52 height 14
type textarea "*"
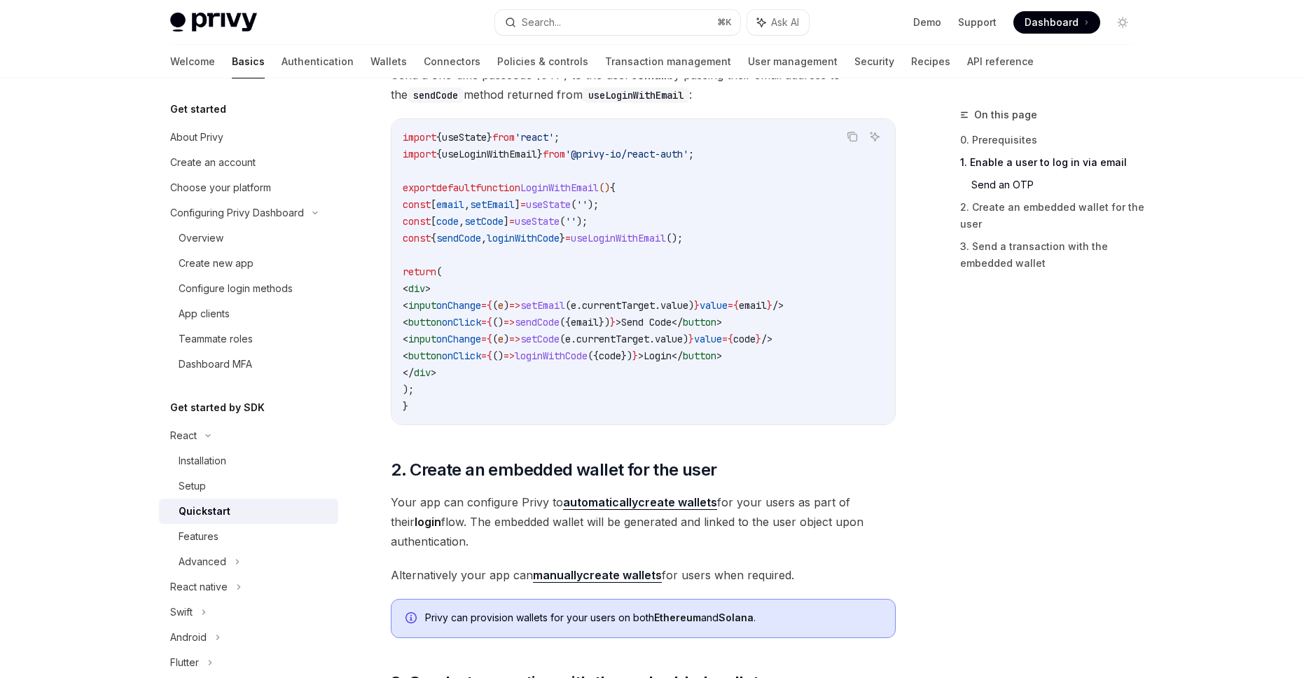
scroll to position [690, 0]
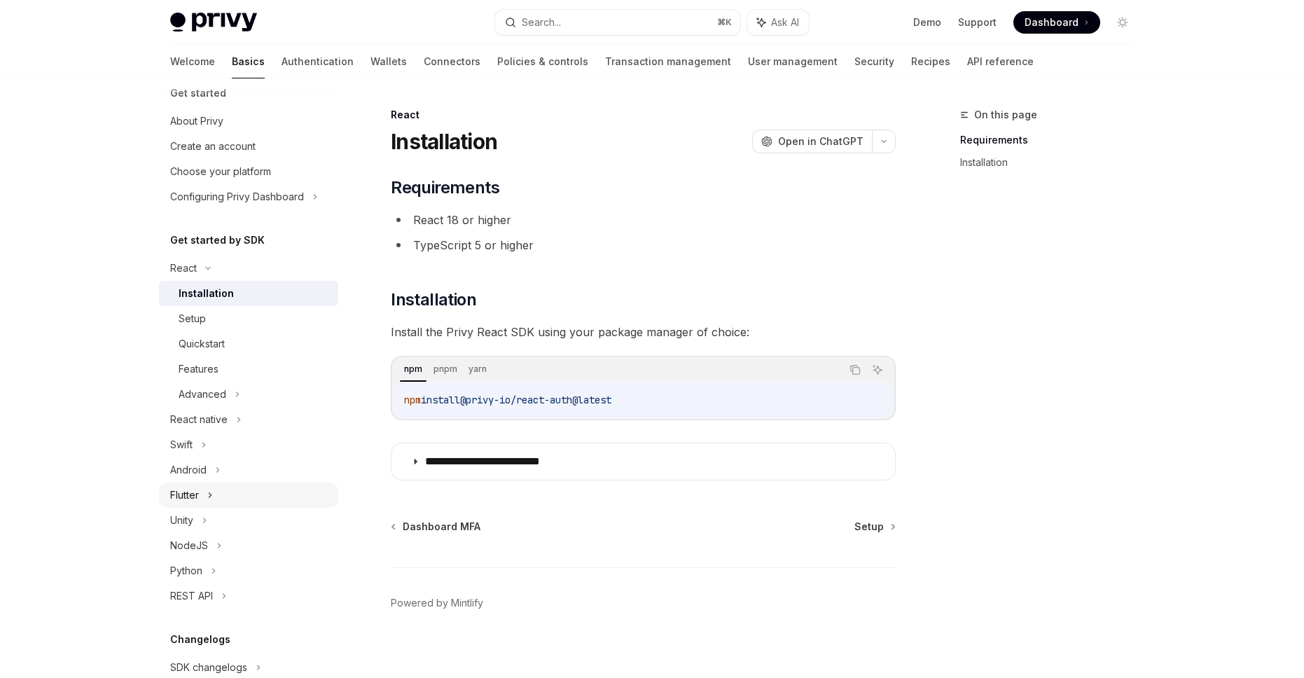
scroll to position [20, 0]
click at [201, 263] on icon at bounding box center [208, 264] width 17 height 6
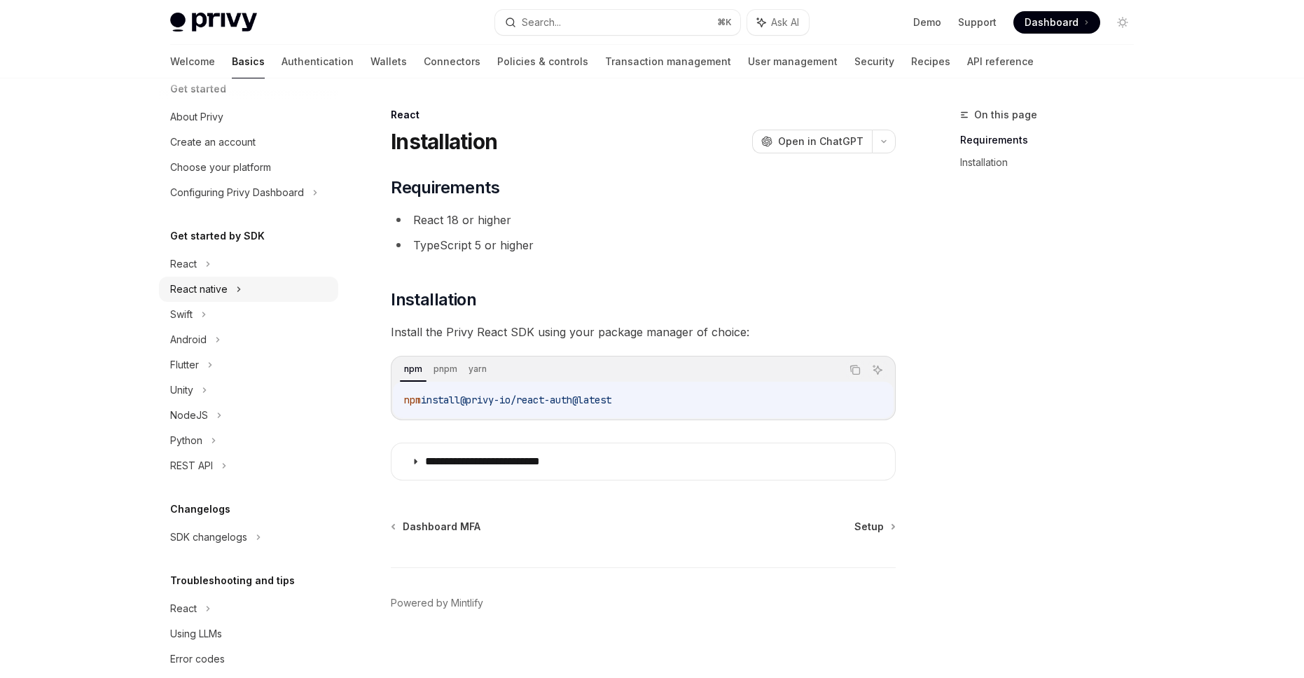
click at [196, 294] on div "React native" at bounding box center [198, 289] width 57 height 17
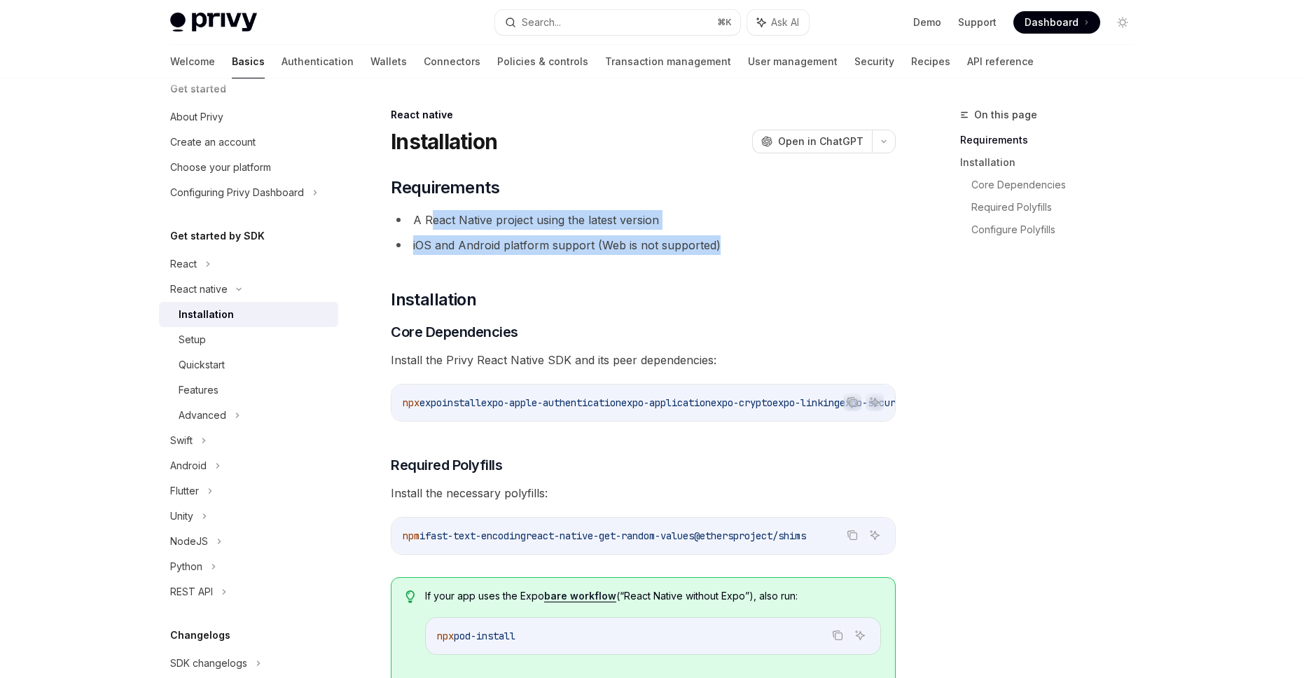
drag, startPoint x: 430, startPoint y: 224, endPoint x: 754, endPoint y: 254, distance: 325.6
click at [750, 254] on ul "A React Native project using the latest version iOS and Android platform suppor…" at bounding box center [643, 232] width 505 height 45
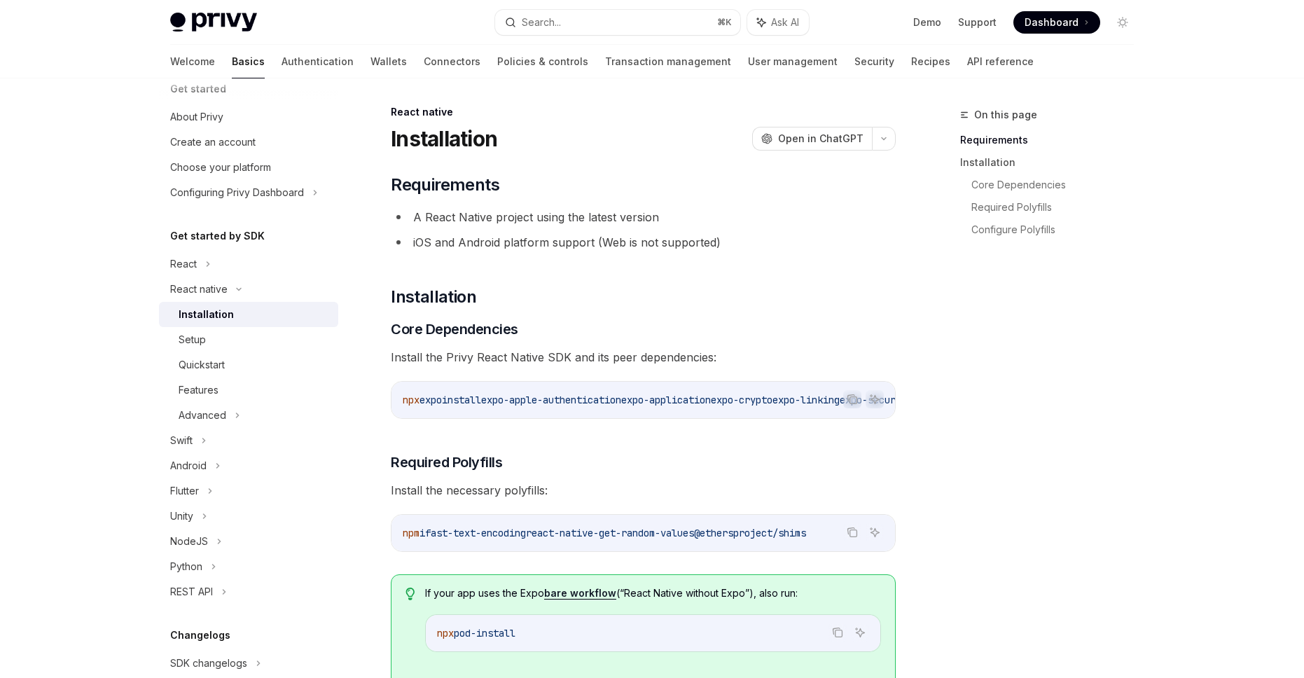
drag, startPoint x: 462, startPoint y: 358, endPoint x: 722, endPoint y: 369, distance: 260.0
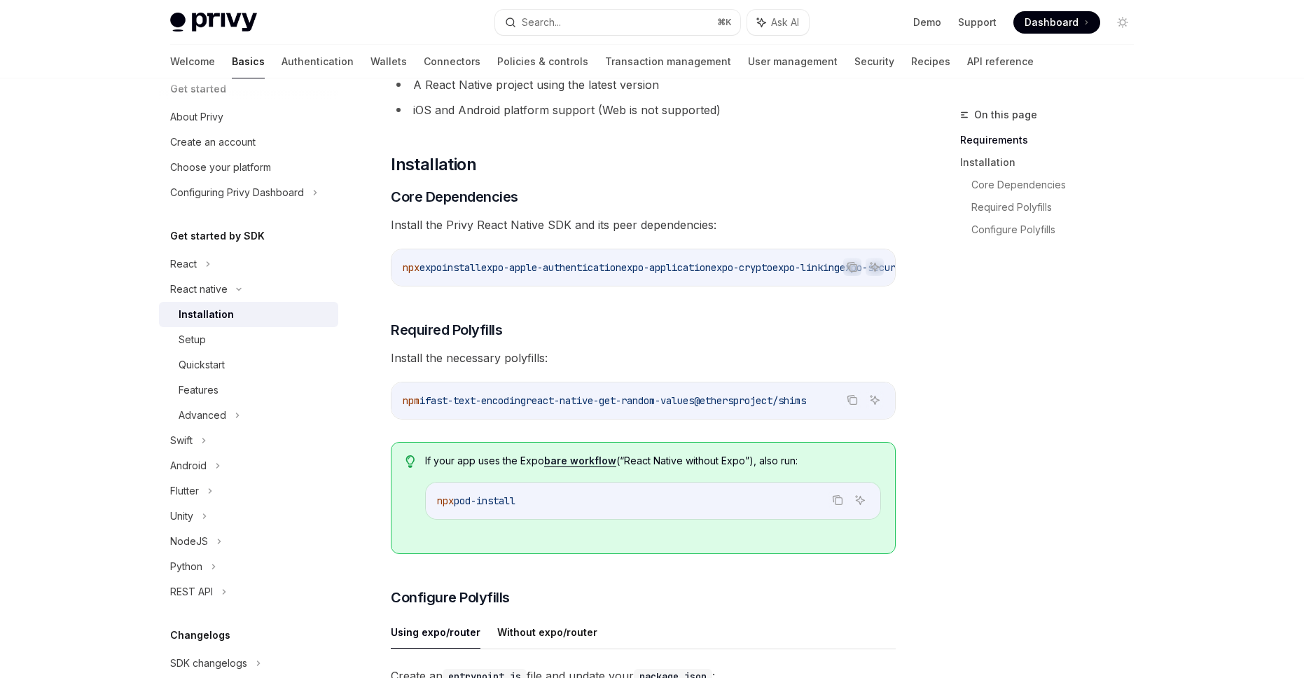
scroll to position [0, 0]
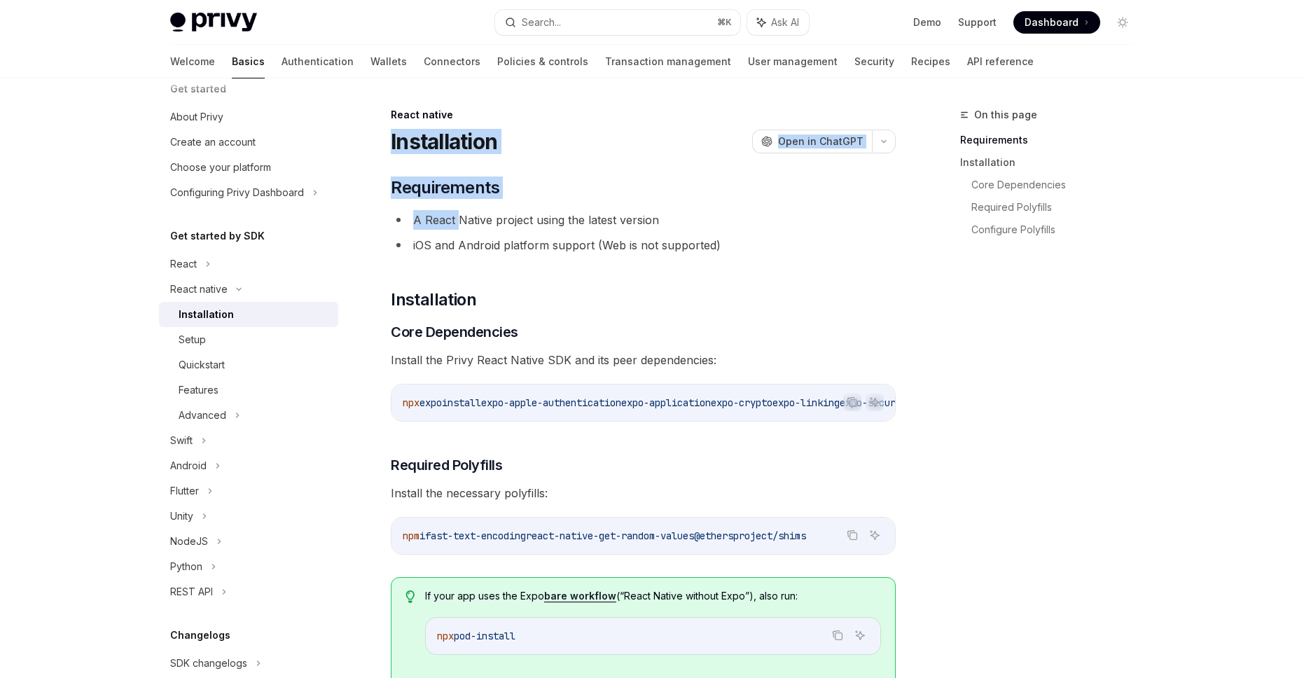
drag, startPoint x: 391, startPoint y: 135, endPoint x: 461, endPoint y: 217, distance: 107.8
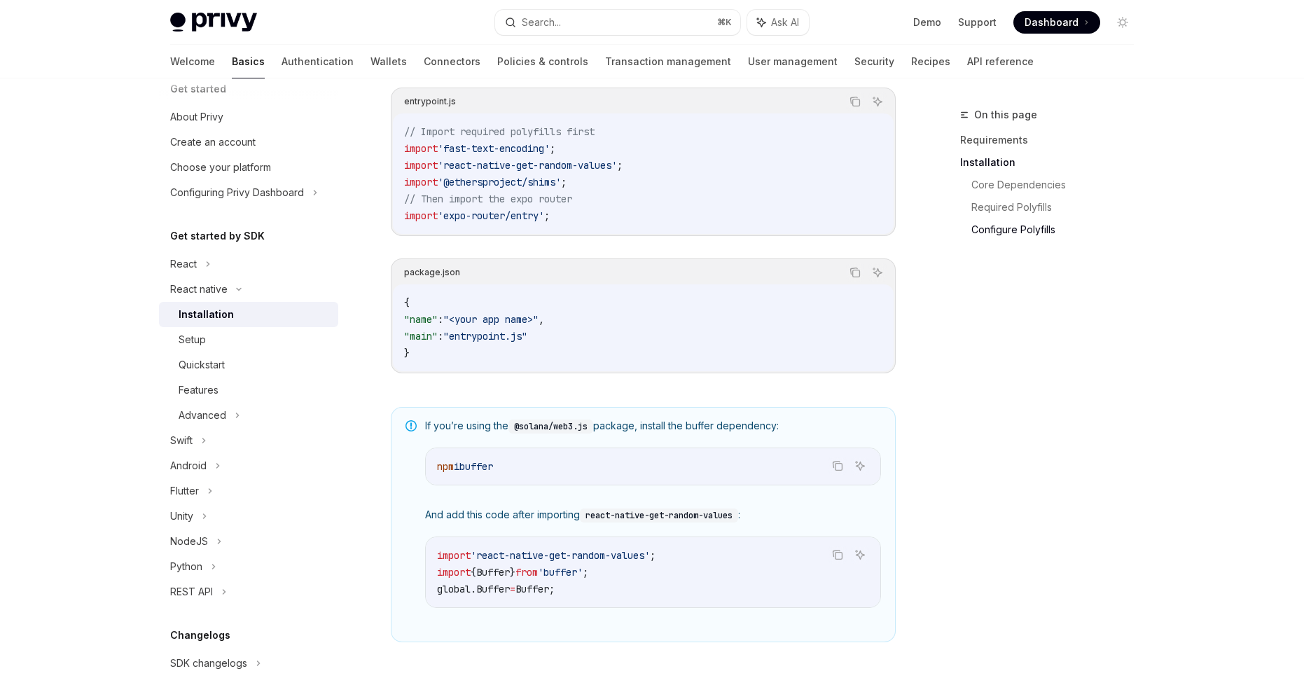
scroll to position [925, 0]
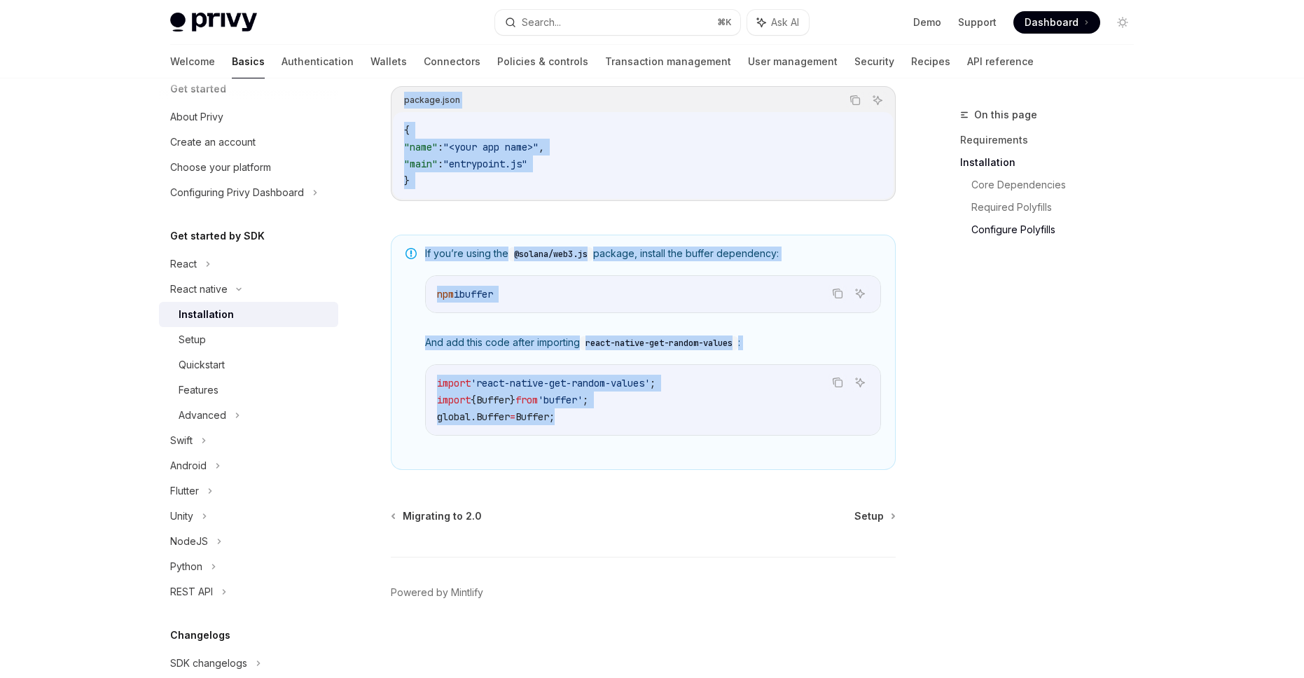
click at [656, 420] on code "import 'react-native-get-random-values' ; import { Buffer } from 'buffer' ; glo…" at bounding box center [653, 400] width 432 height 50
copy div "Installation OpenAI Open in ChatGPT OpenAI Open in ChatGPT ​ Requirements A Rea…"
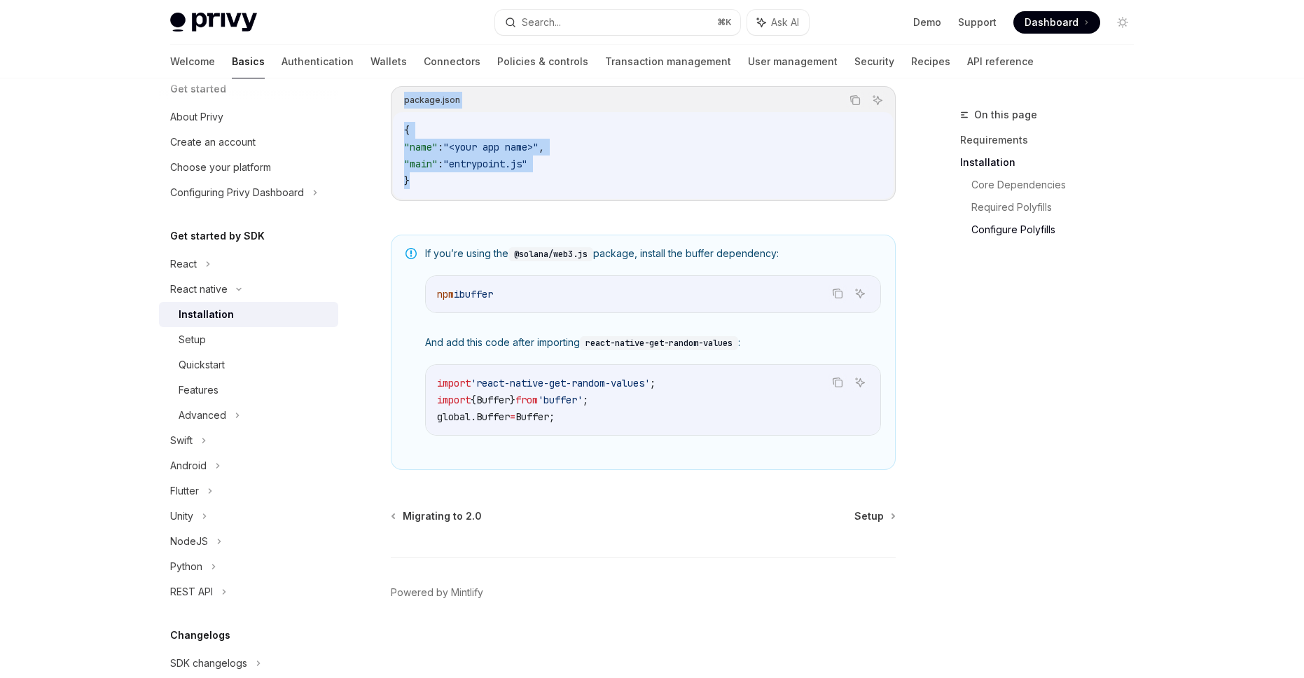
click at [568, 213] on div "Create an entrypoint.js file and update your package.json : entrypoint.js Copy …" at bounding box center [643, 53] width 505 height 342
copy div "Installation OpenAI Open in ChatGPT OpenAI Open in ChatGPT ​ Requirements A Rea…"
click at [884, 516] on link "Setup" at bounding box center [874, 516] width 40 height 14
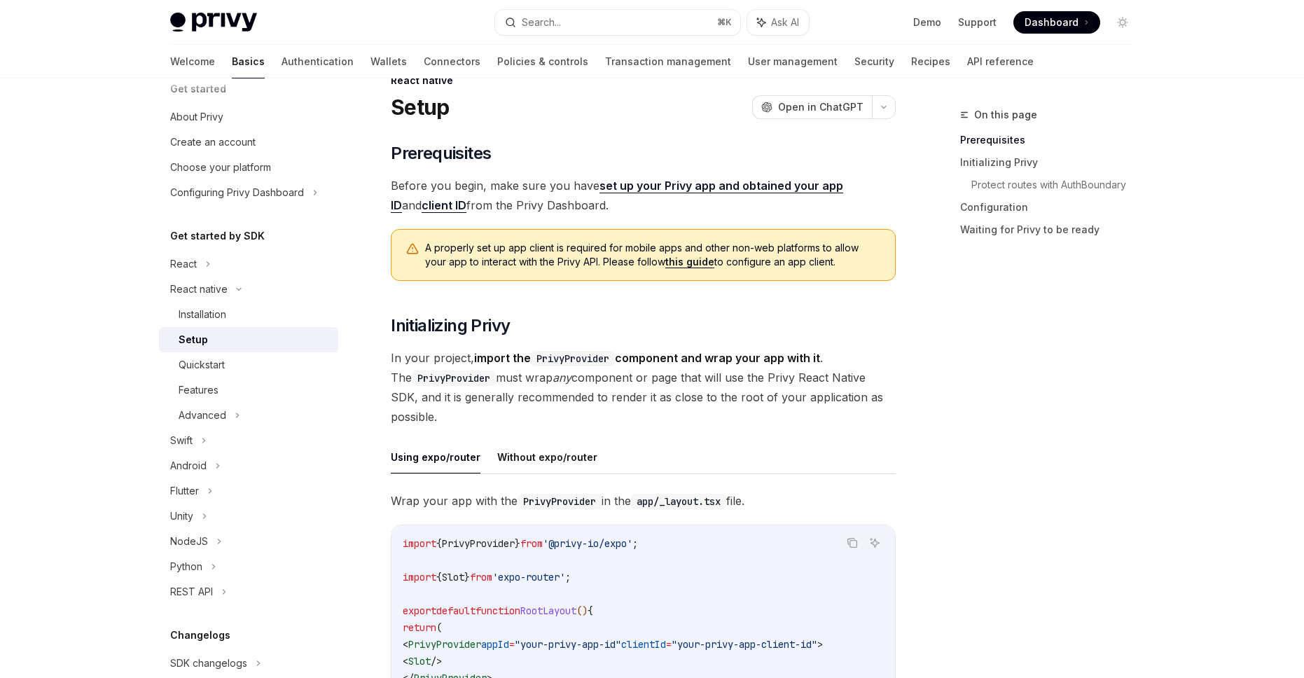
scroll to position [368, 0]
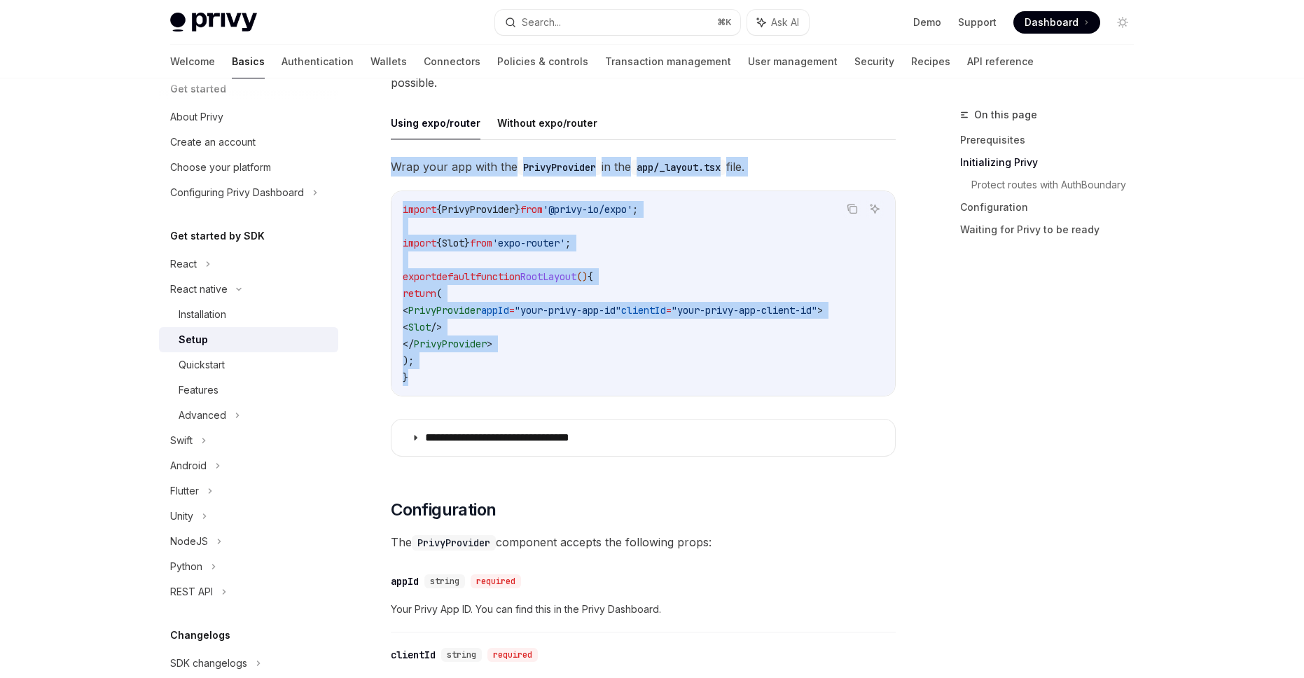
drag, startPoint x: 385, startPoint y: 158, endPoint x: 583, endPoint y: 373, distance: 292.9
click at [583, 373] on div "React native Setup OpenAI Open in ChatGPT OpenAI Open in ChatGPT ​ Prerequisite…" at bounding box center [511, 651] width 773 height 1827
copy div "Wrap your app with the PrivyProvider in the app/_layout.tsx file. Copy Ask AI i…"
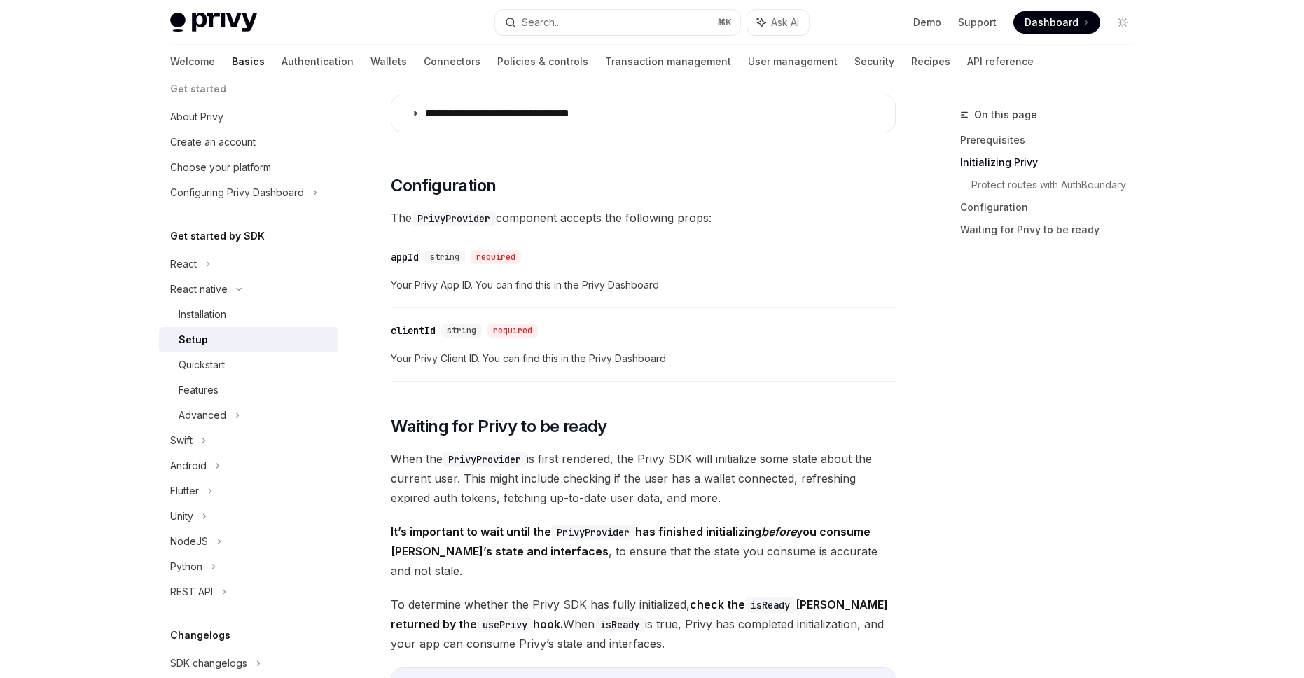
scroll to position [709, 0]
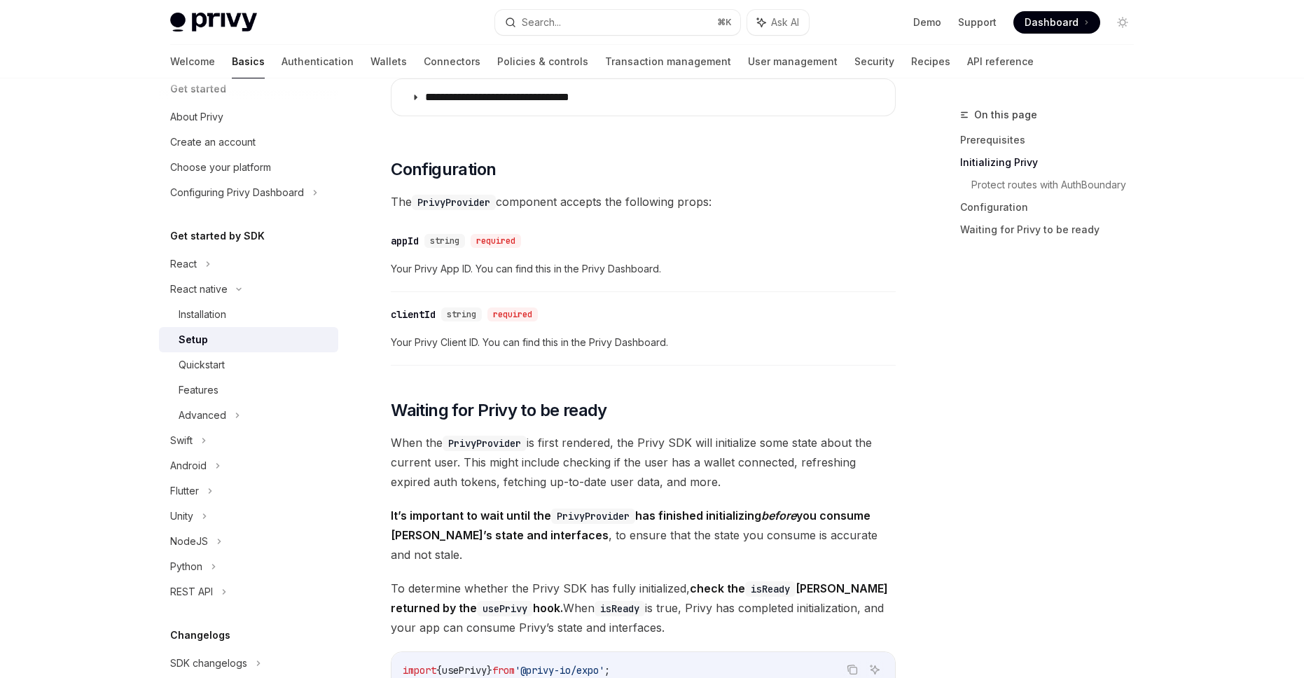
click at [1043, 20] on span "Dashboard" at bounding box center [1051, 22] width 54 height 14
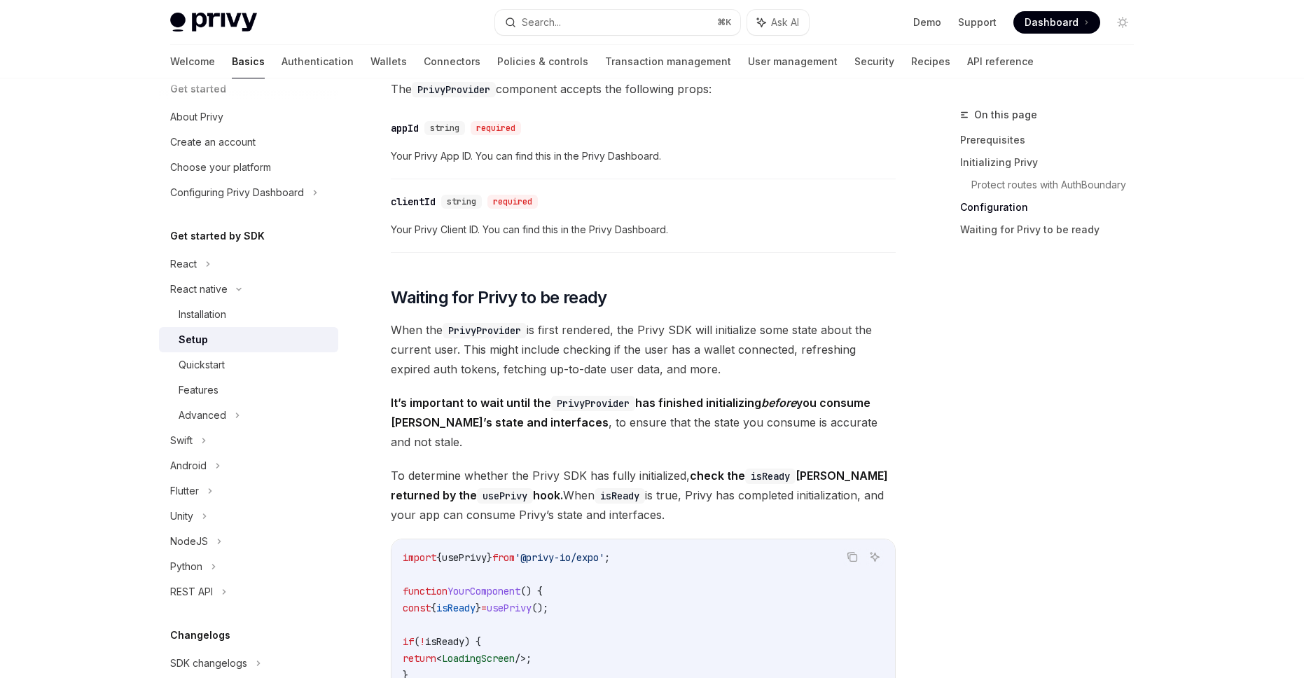
scroll to position [693, 0]
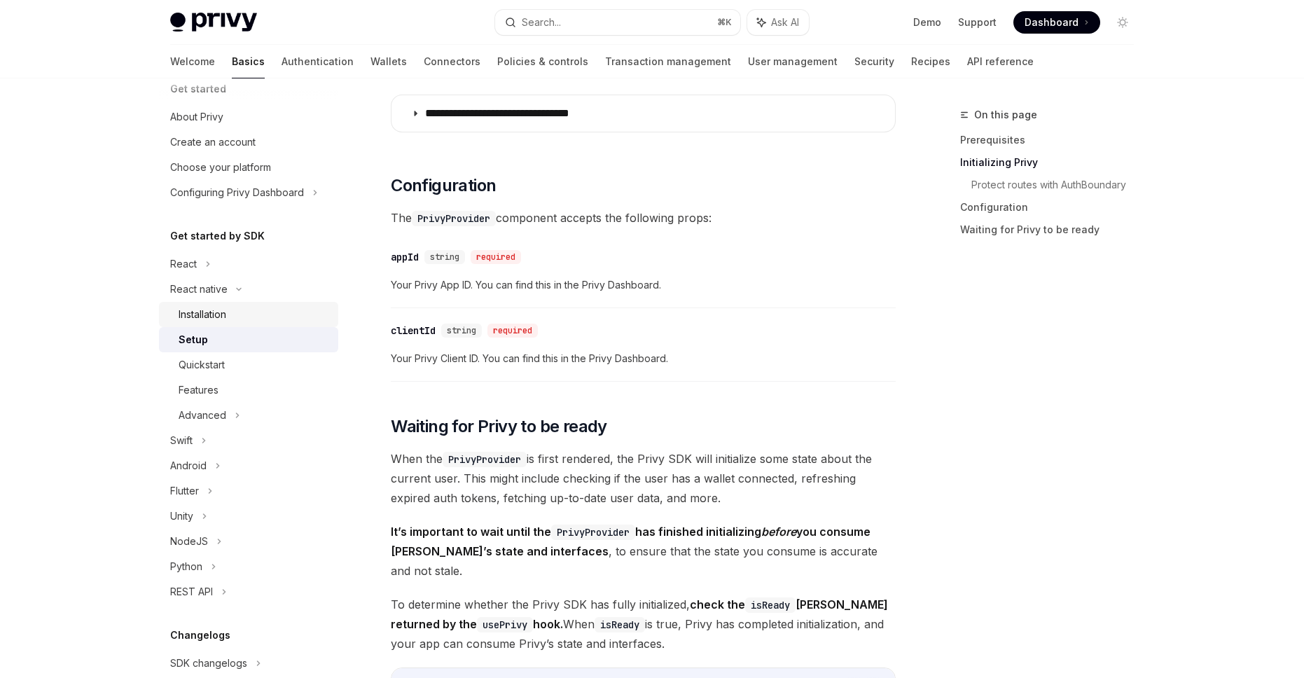
click at [260, 306] on div "Installation" at bounding box center [254, 314] width 151 height 17
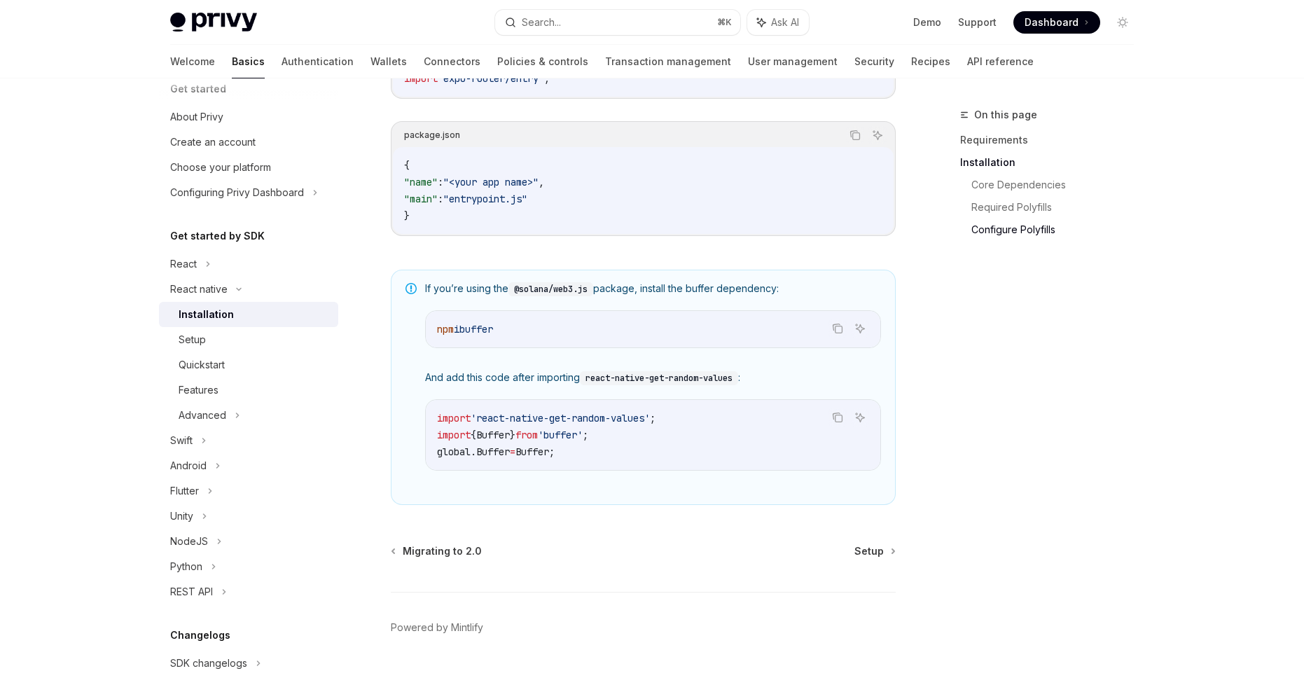
scroll to position [925, 0]
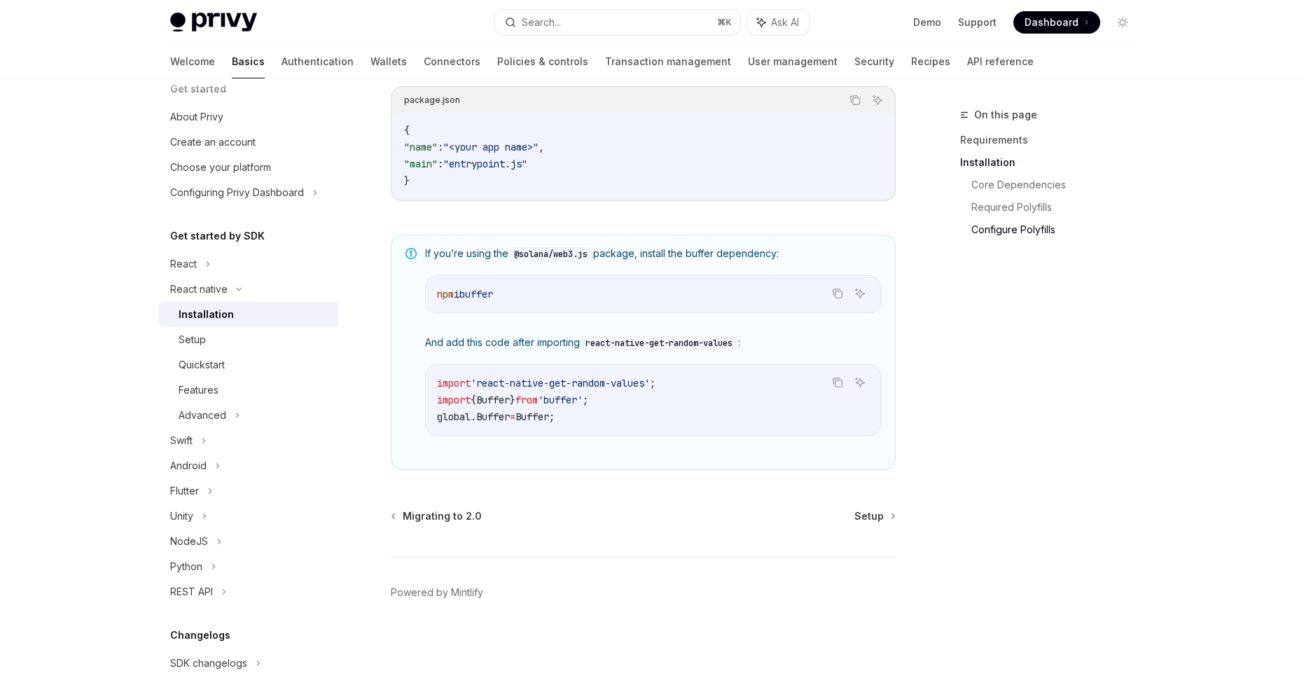
click at [881, 523] on div "Migrating to 2.0 Setup Powered by Mintlify" at bounding box center [643, 593] width 505 height 169
click at [880, 522] on span "Setup" at bounding box center [868, 516] width 29 height 14
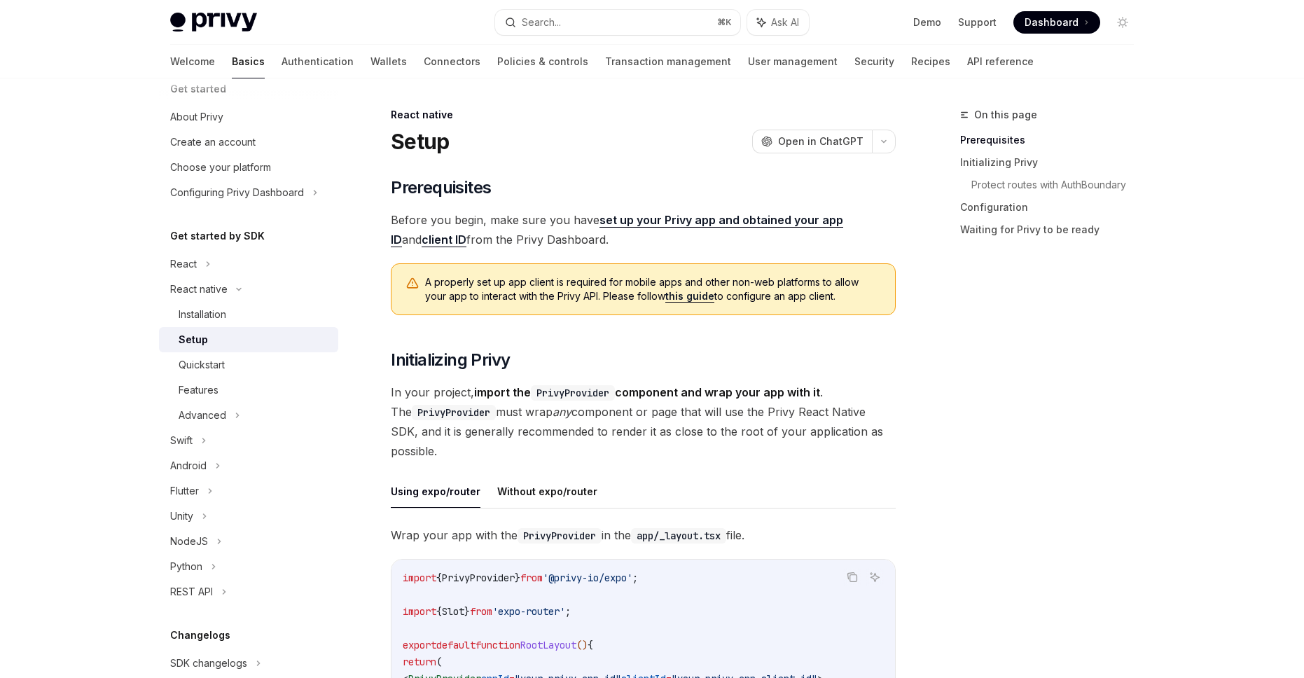
scroll to position [282, 0]
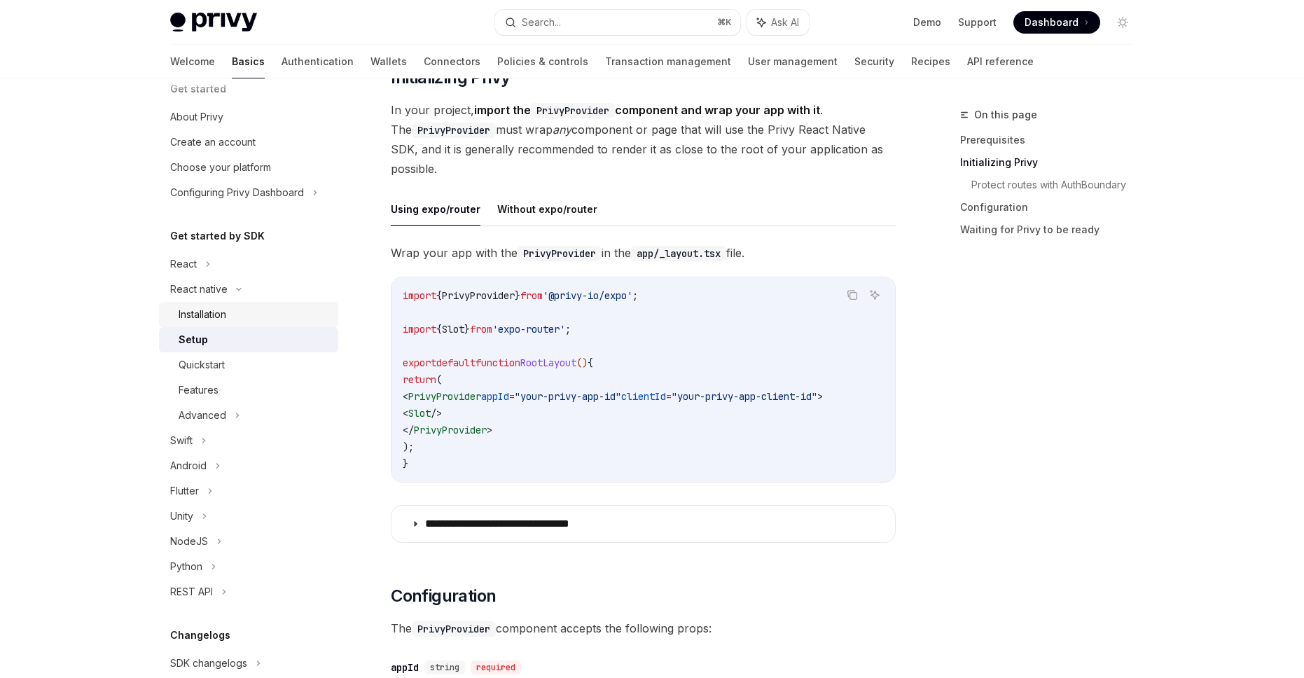
click at [211, 306] on div "Installation" at bounding box center [203, 314] width 48 height 17
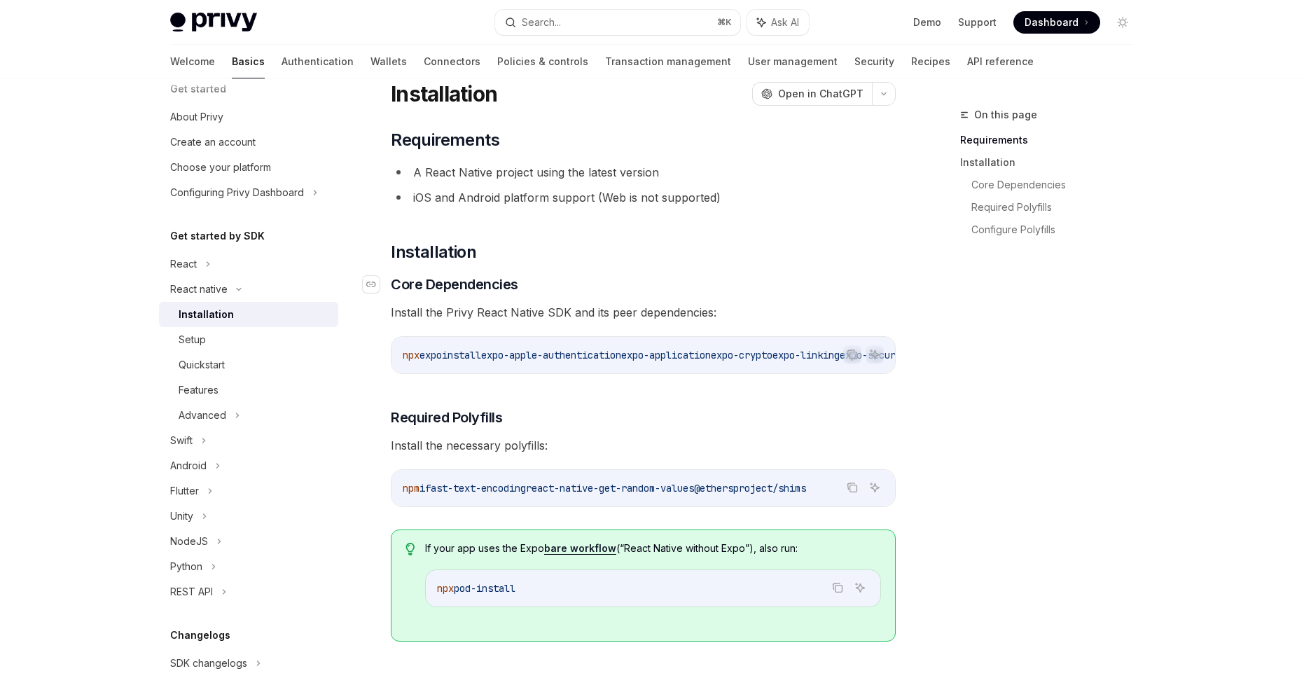
scroll to position [48, 0]
type textarea "*"
drag, startPoint x: 577, startPoint y: 372, endPoint x: 683, endPoint y: 375, distance: 106.5
click at [683, 373] on div "npx expo install expo-apple-authentication expo-application expo-crypto expo-li…" at bounding box center [642, 354] width 503 height 36
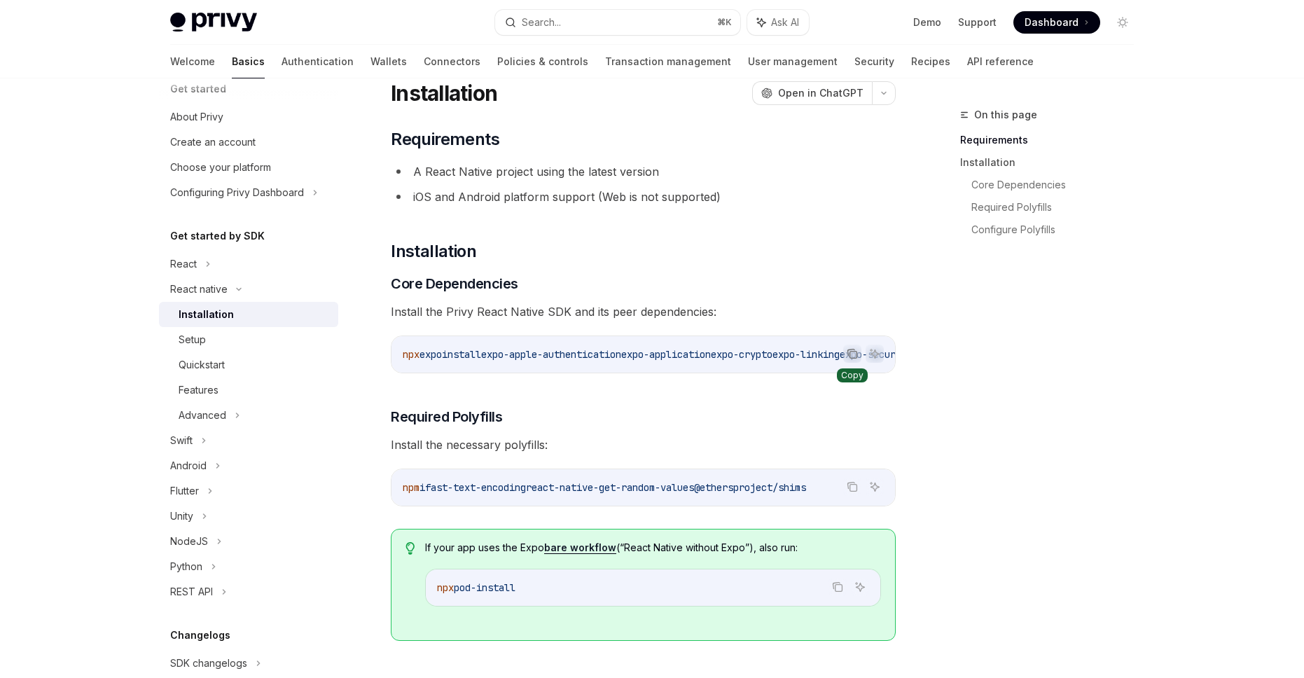
click at [854, 356] on icon "Copy the contents from the code block" at bounding box center [852, 353] width 11 height 11
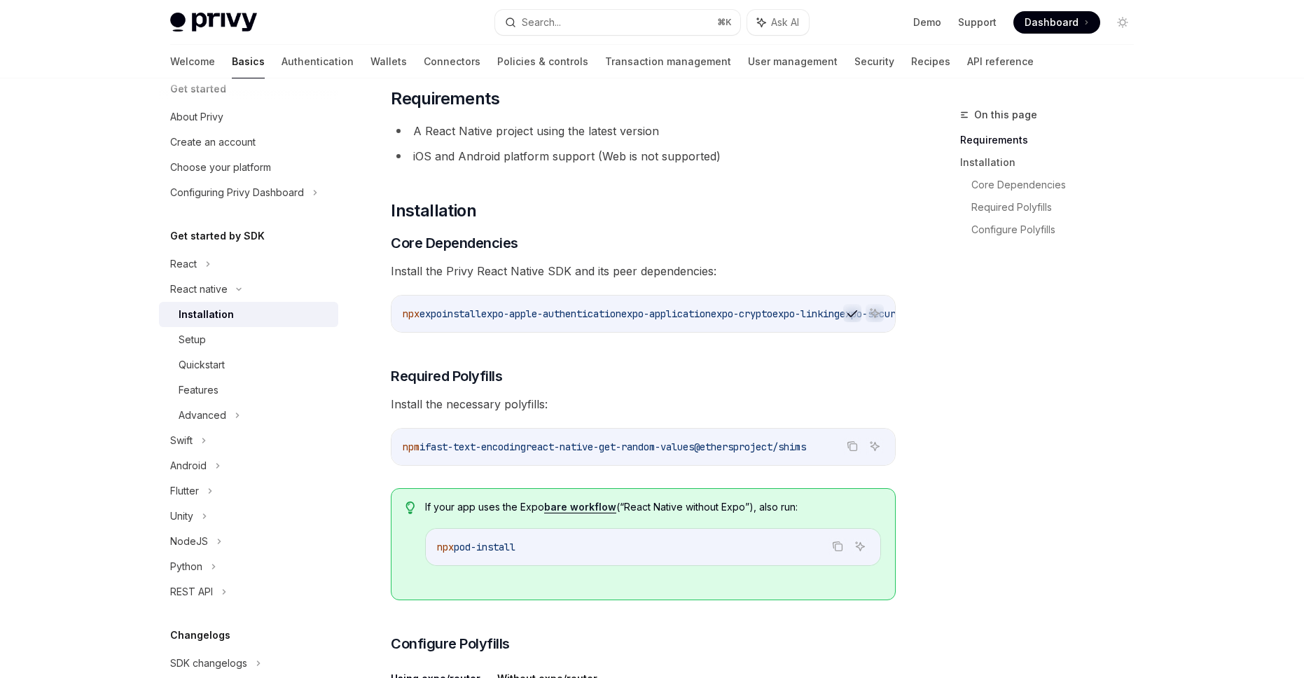
scroll to position [109, 0]
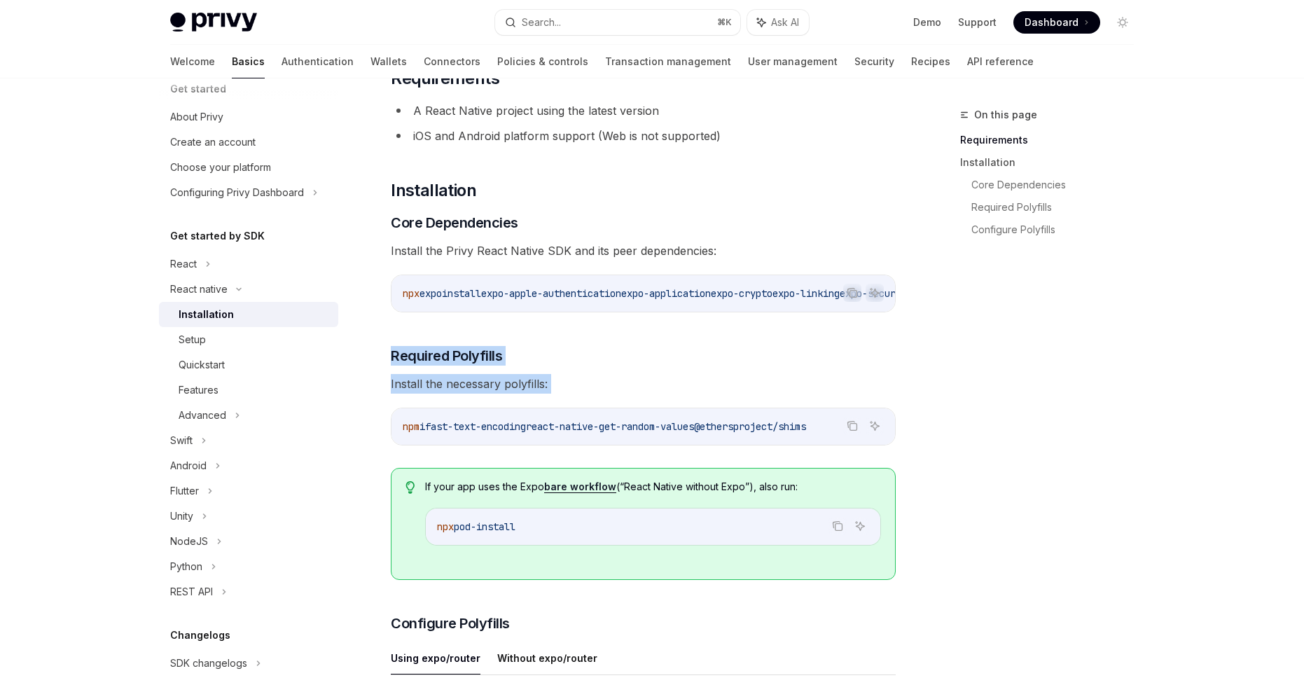
drag, startPoint x: 383, startPoint y: 345, endPoint x: 787, endPoint y: 410, distance: 409.1
copy div "Required Polyfills Install the necessary polyfills: Copy Ask AI"
click at [856, 431] on icon "Copy the contents from the code block" at bounding box center [853, 427] width 7 height 7
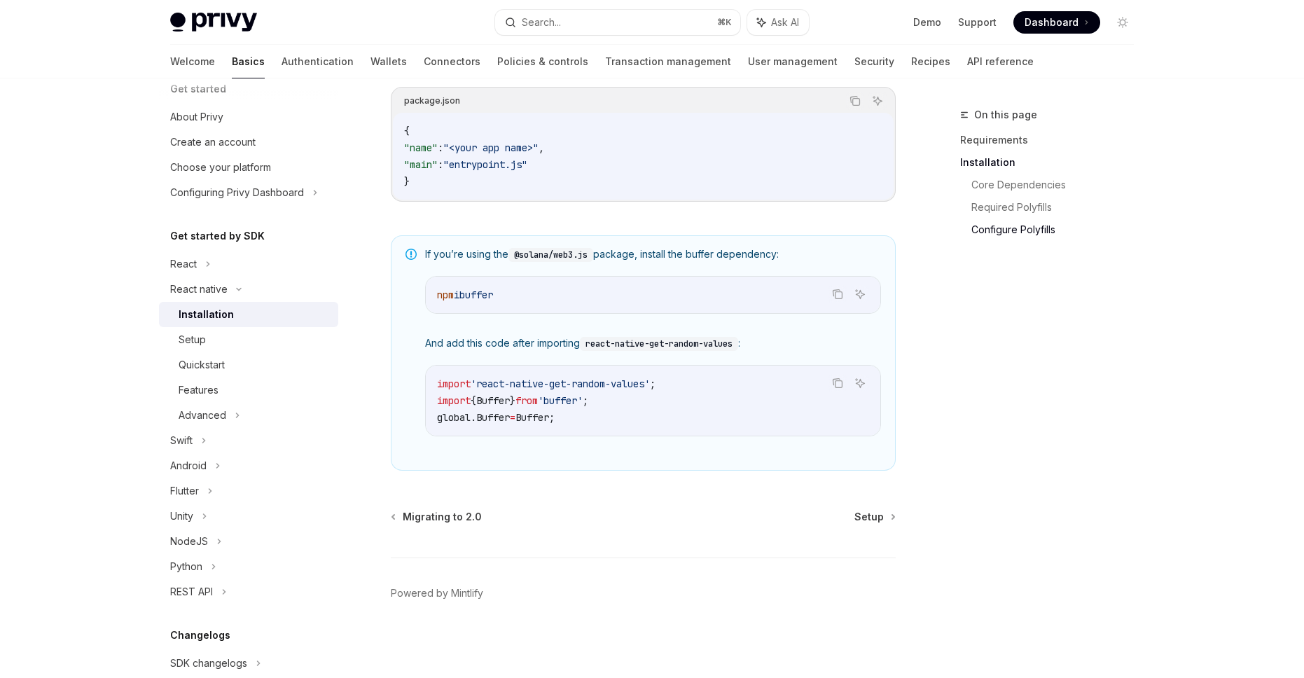
scroll to position [925, 0]
click at [861, 516] on span "Setup" at bounding box center [868, 516] width 29 height 14
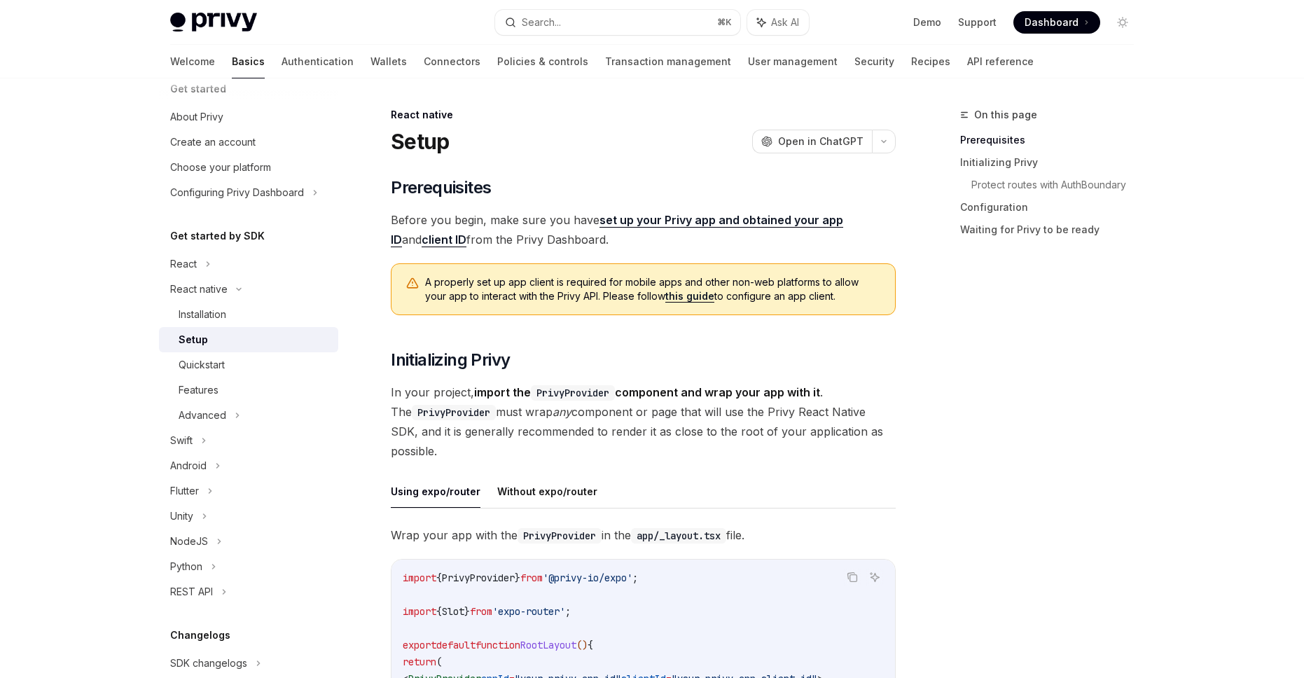
click at [423, 241] on link "client ID" at bounding box center [444, 239] width 45 height 15
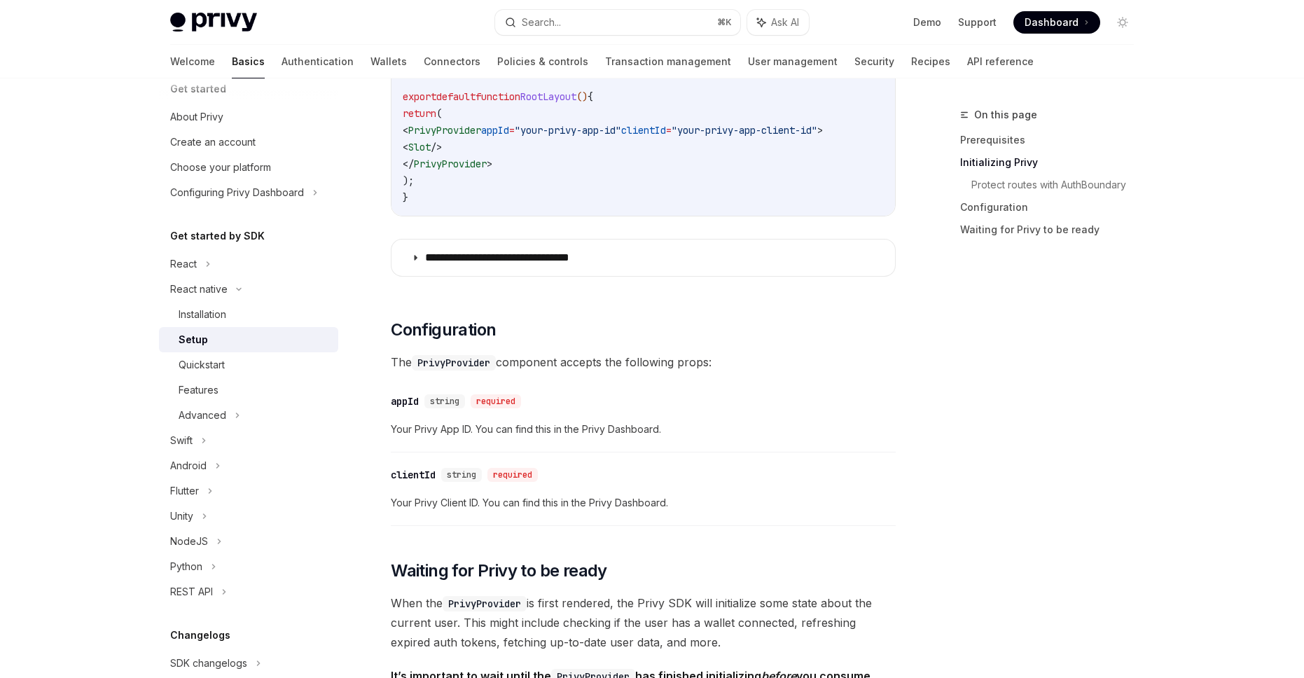
scroll to position [550, 0]
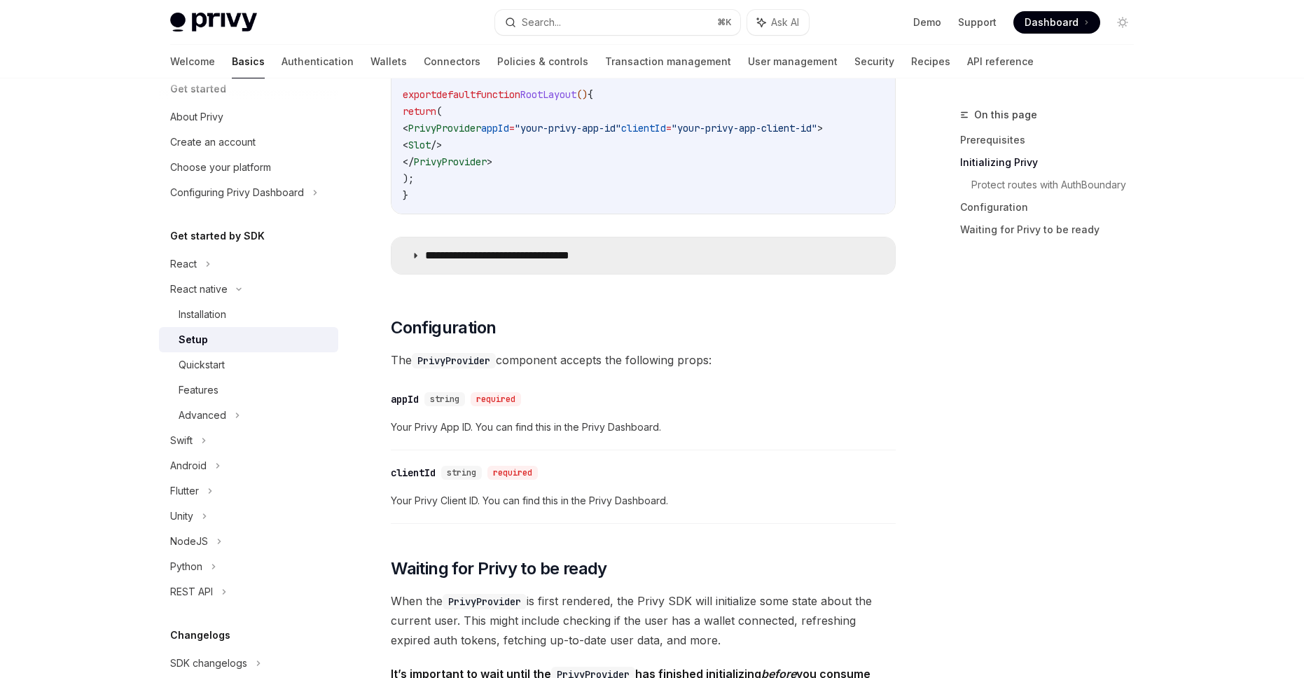
click at [411, 260] on icon at bounding box center [415, 255] width 8 height 8
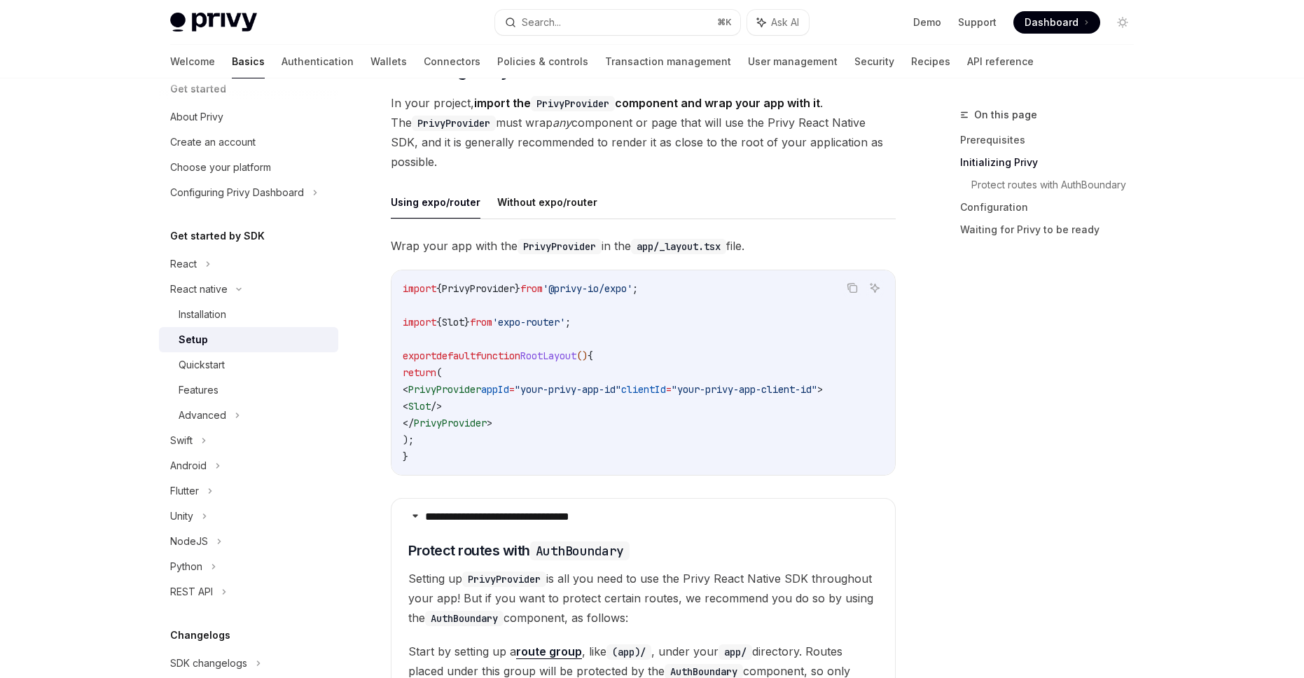
scroll to position [279, 0]
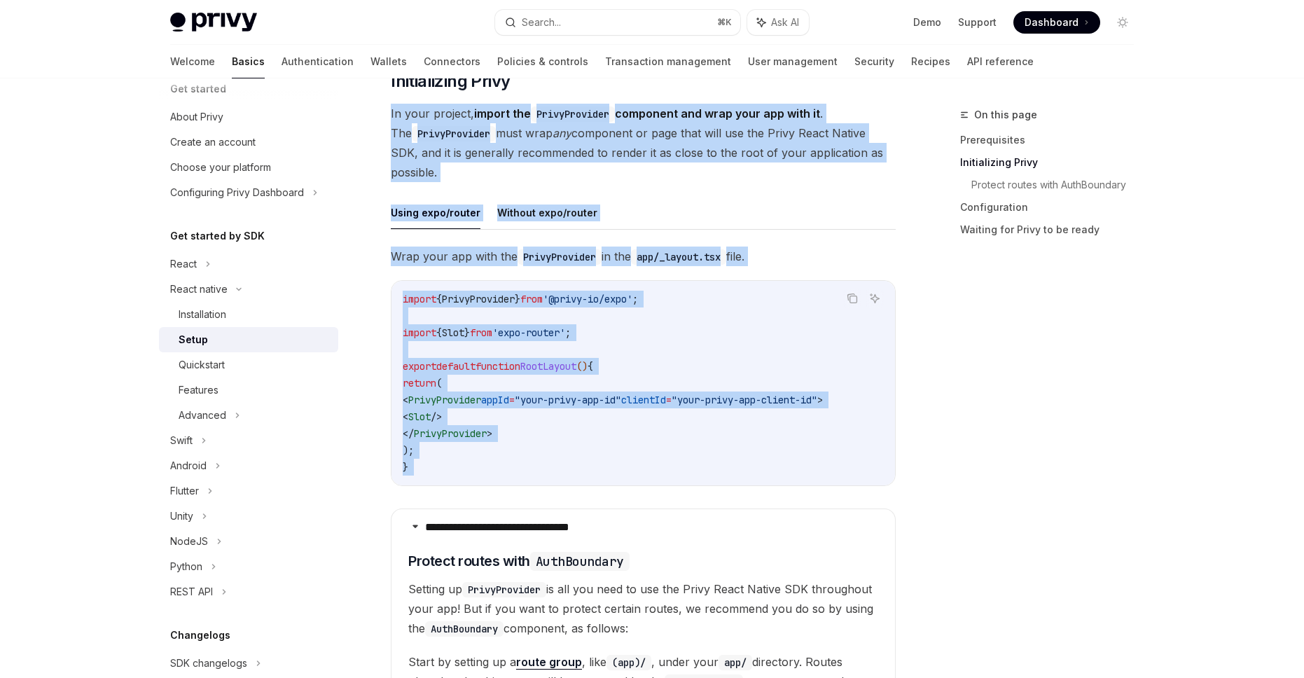
drag, startPoint x: 388, startPoint y: 116, endPoint x: 497, endPoint y: 499, distance: 398.3
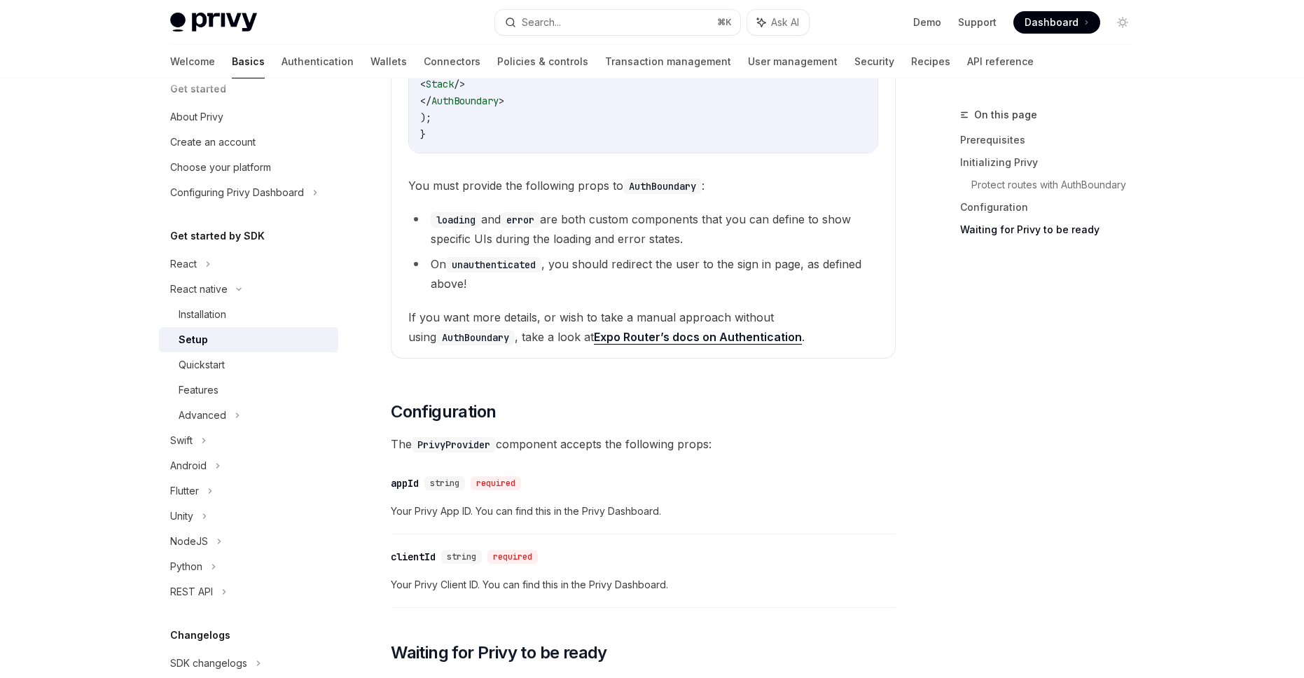
scroll to position [1371, 0]
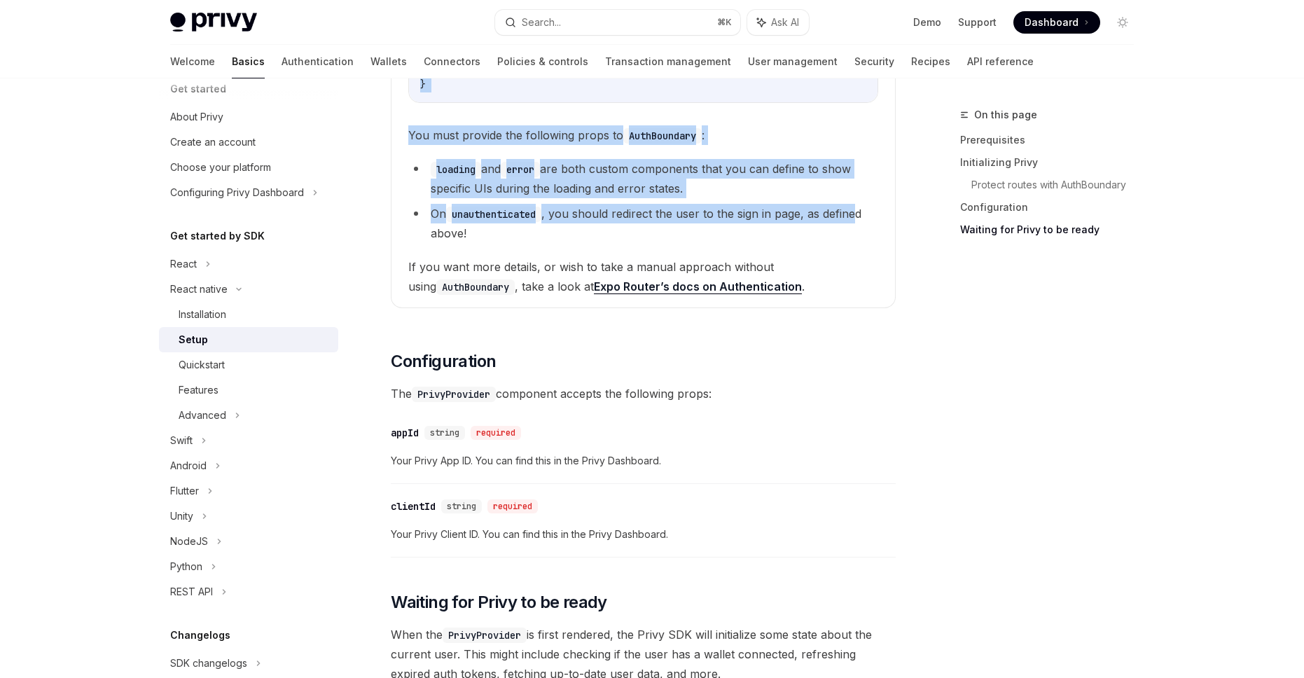
click at [861, 228] on li "On unauthenticated , you should redirect the user to the sign in page, as defin…" at bounding box center [643, 223] width 470 height 39
click at [853, 237] on li "On unauthenticated , you should redirect the user to the sign in page, as defin…" at bounding box center [643, 223] width 470 height 39
copy div "**********"
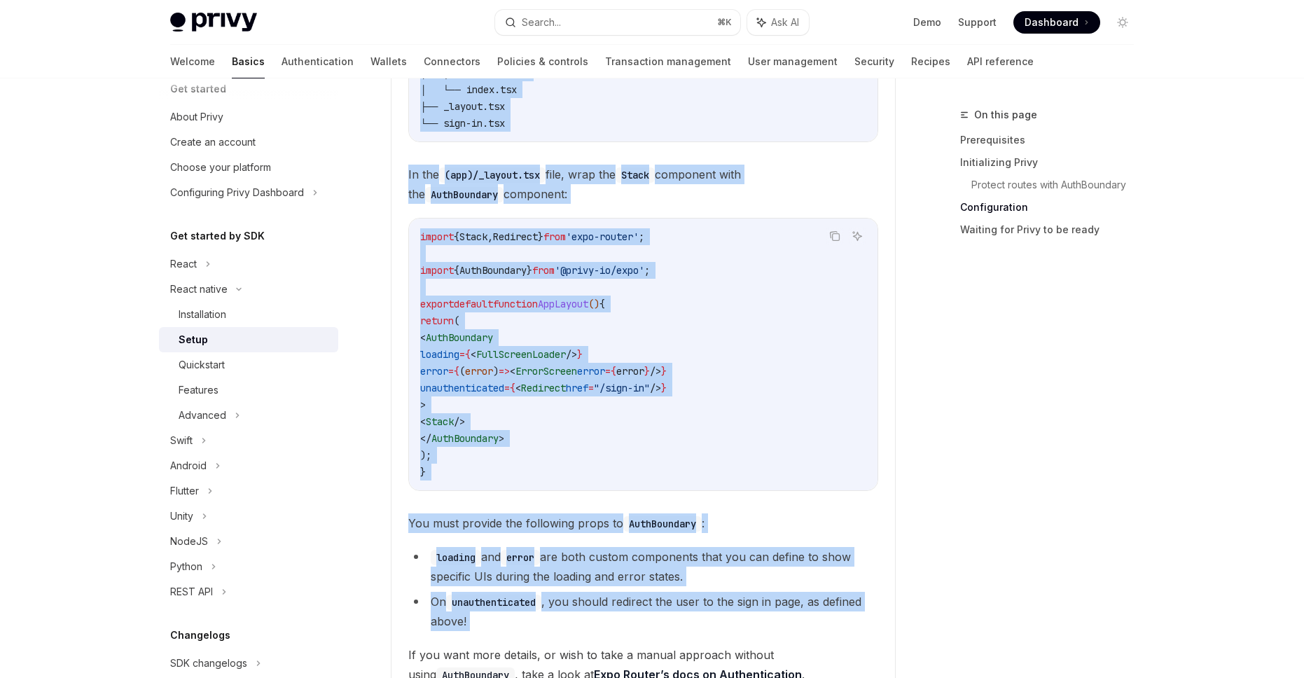
scroll to position [707, 0]
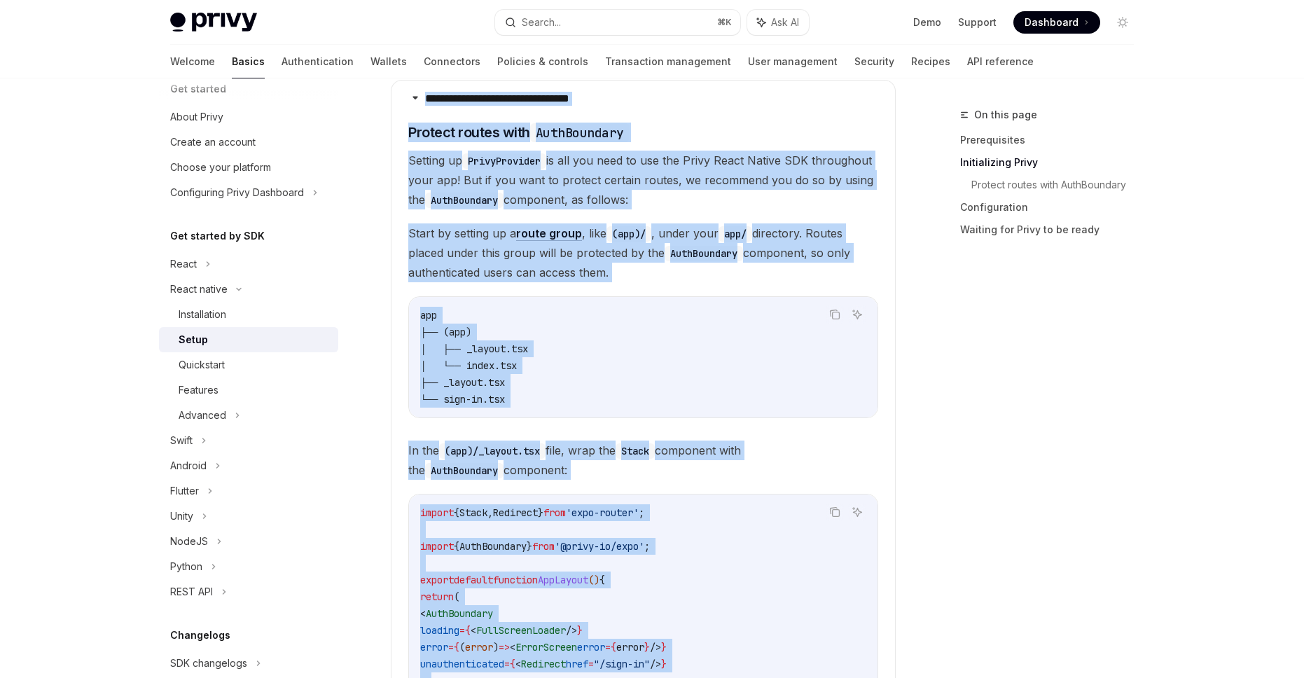
click at [462, 282] on span "Start by setting up a route group , like (app)/ , under your app/ directory. Ro…" at bounding box center [643, 252] width 470 height 59
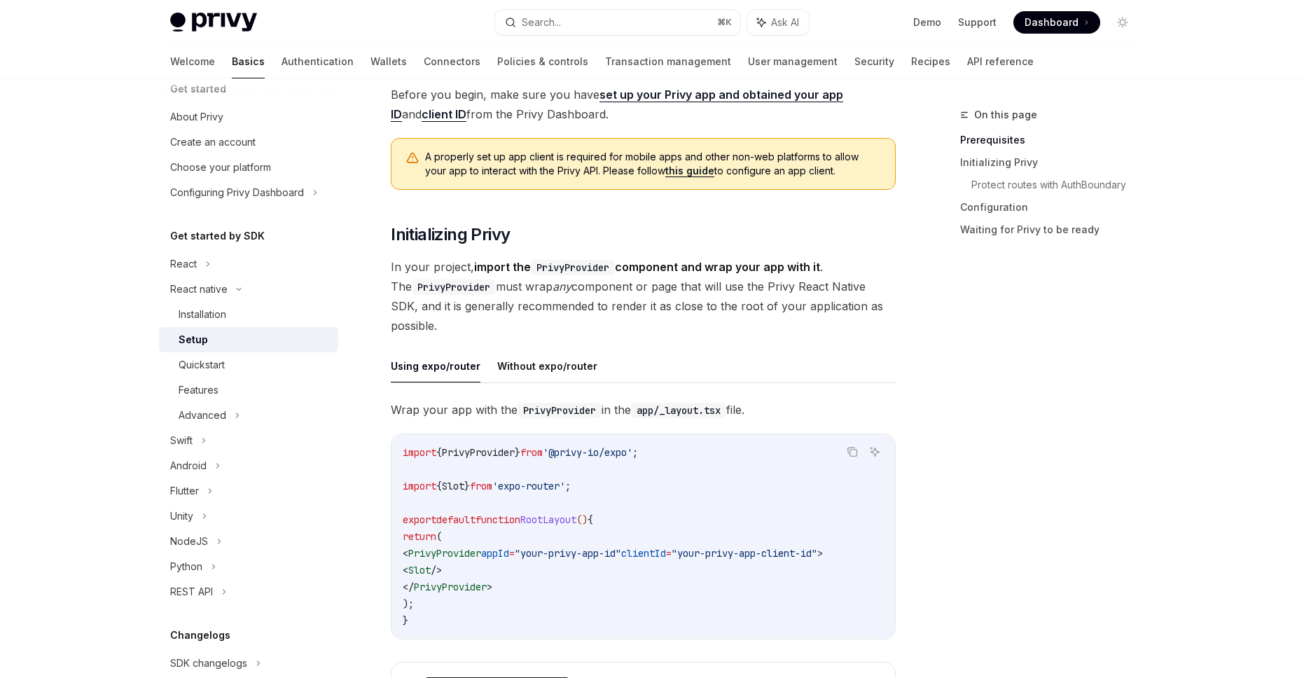
scroll to position [0, 0]
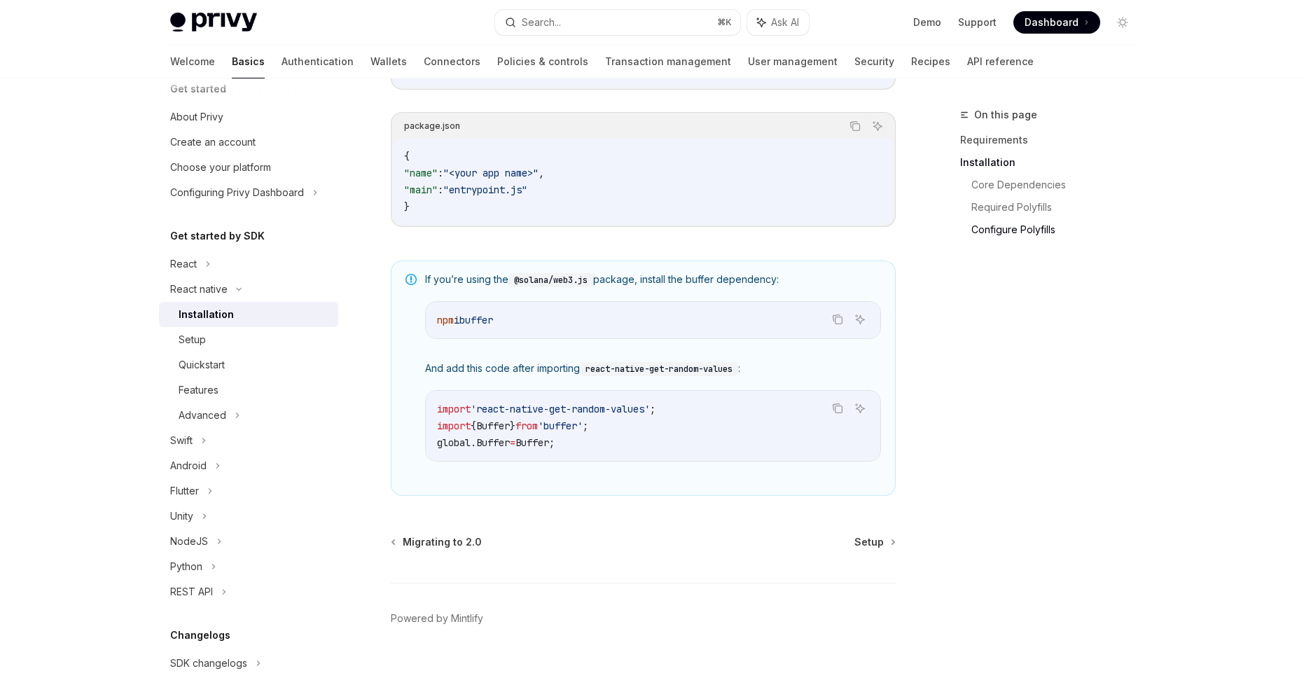
scroll to position [925, 0]
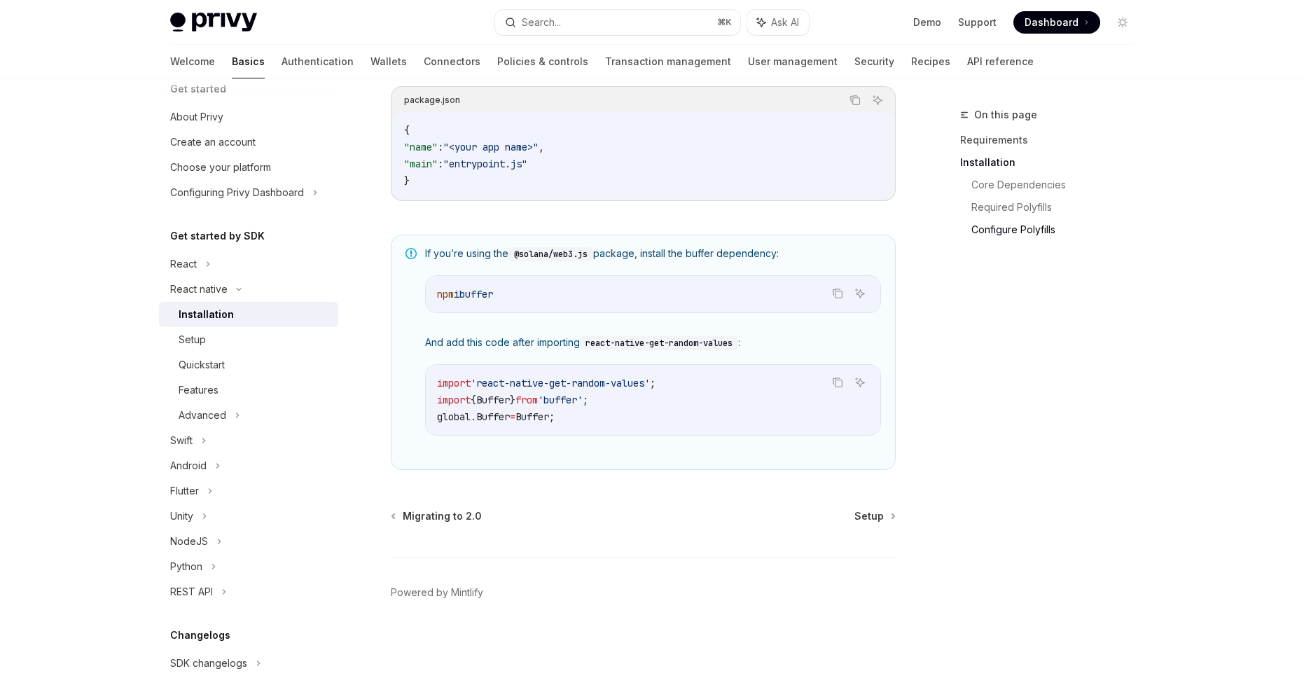
click at [232, 314] on div "Installation" at bounding box center [254, 314] width 151 height 17
type textarea "*"
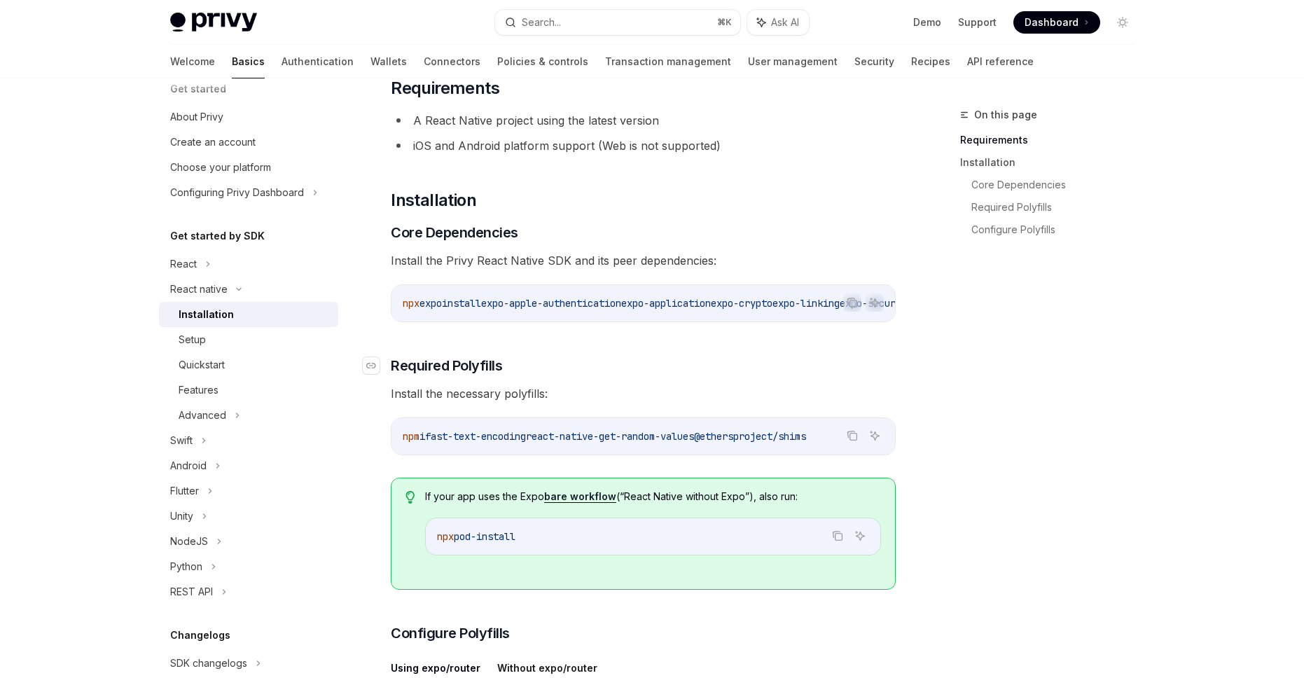
scroll to position [118, 0]
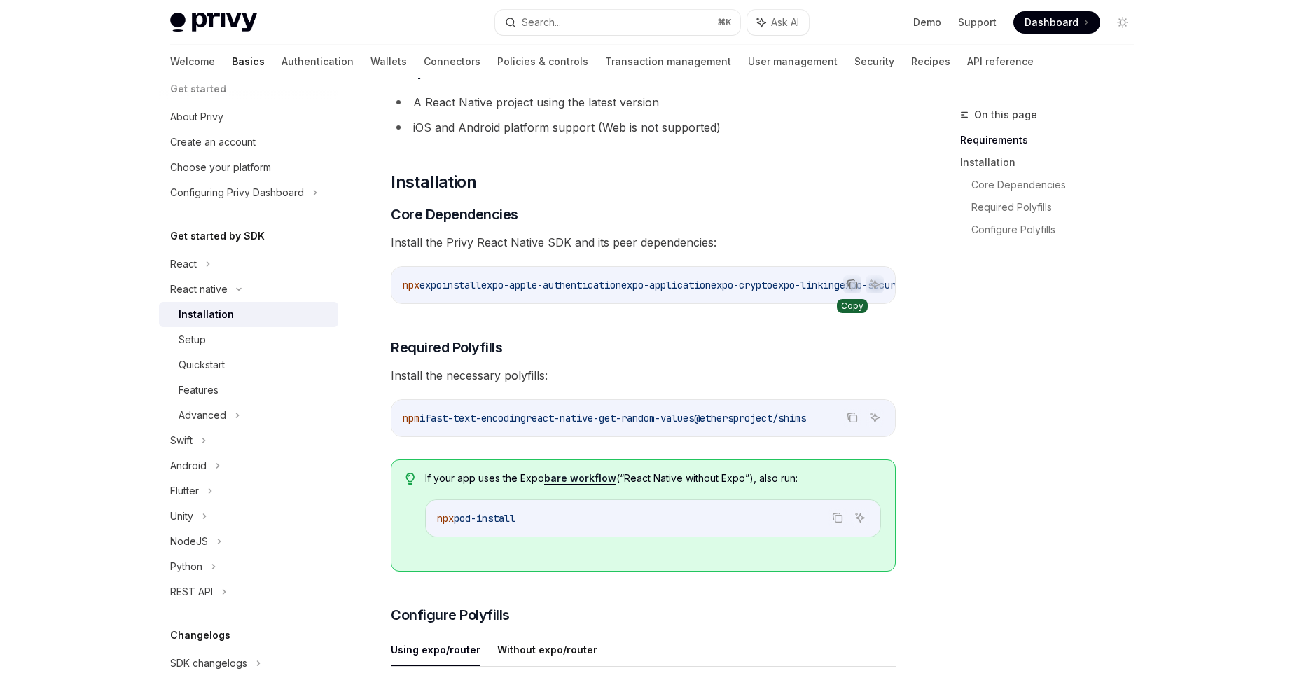
click at [854, 286] on icon "Copy the contents from the code block" at bounding box center [852, 284] width 11 height 11
click at [853, 423] on icon "Copy the contents from the code block" at bounding box center [852, 417] width 11 height 11
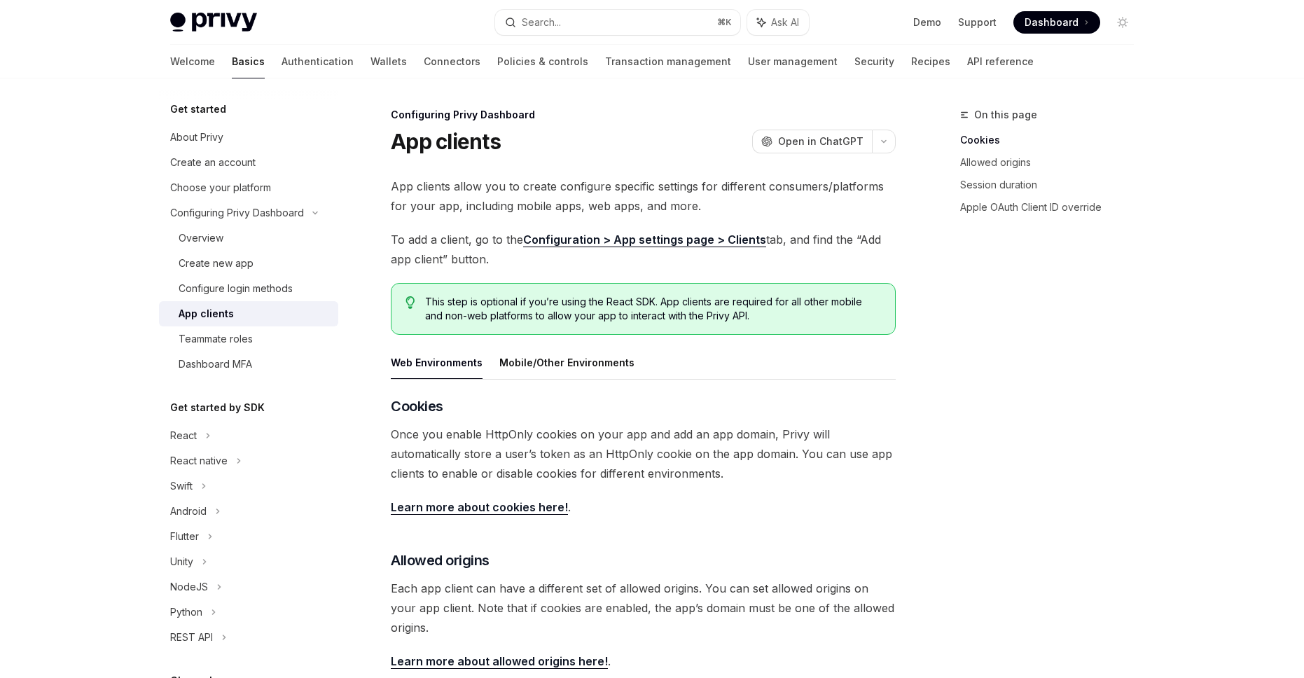
click at [597, 239] on link "Configuration > App settings page > Clients" at bounding box center [644, 239] width 243 height 15
